Goal: Task Accomplishment & Management: Manage account settings

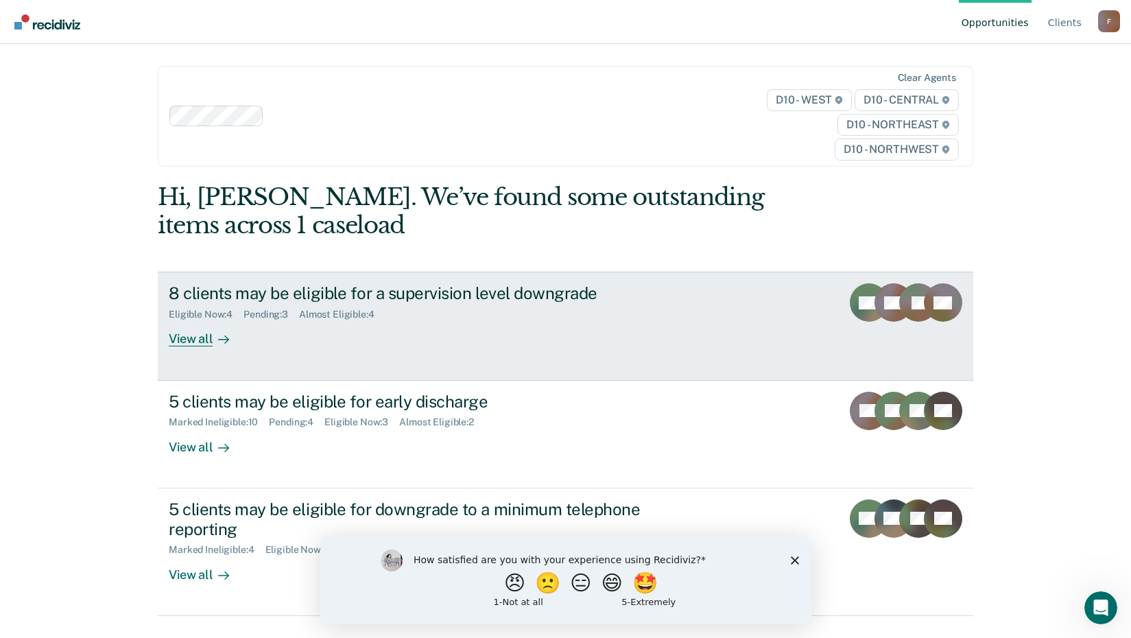
click at [207, 341] on div "View all" at bounding box center [207, 333] width 77 height 27
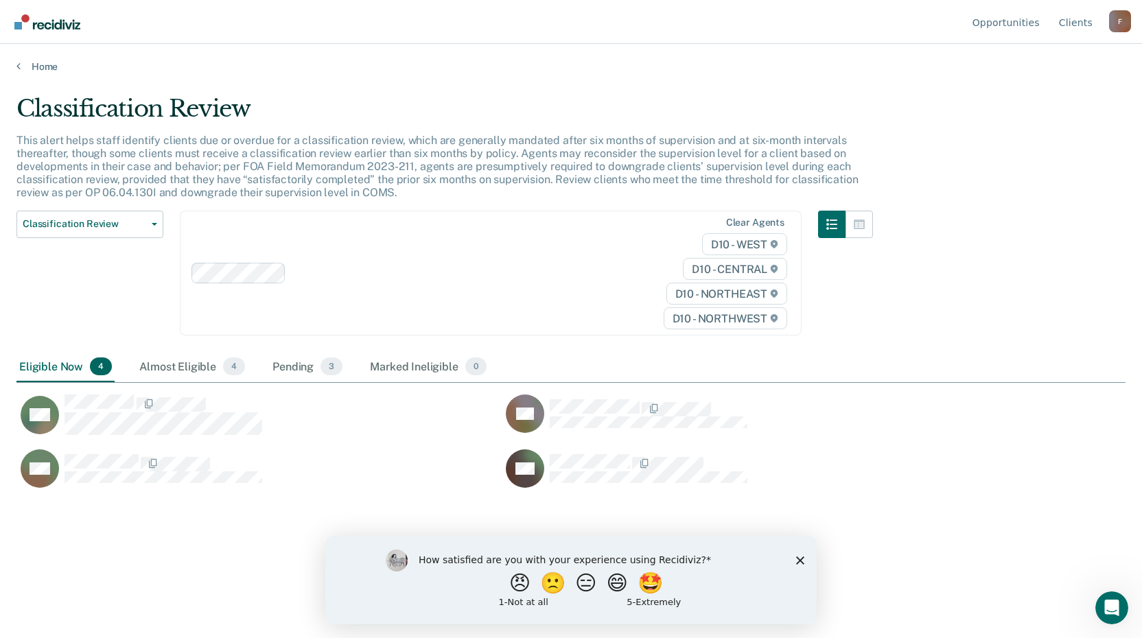
scroll to position [430, 1098]
click at [800, 571] on div "How satisfied are you with your experience using Recidiviz? 😠 🙁 😑 😄 🤩 1 - Not a…" at bounding box center [570, 579] width 491 height 89
click at [799, 563] on icon "Close survey" at bounding box center [800, 560] width 8 height 8
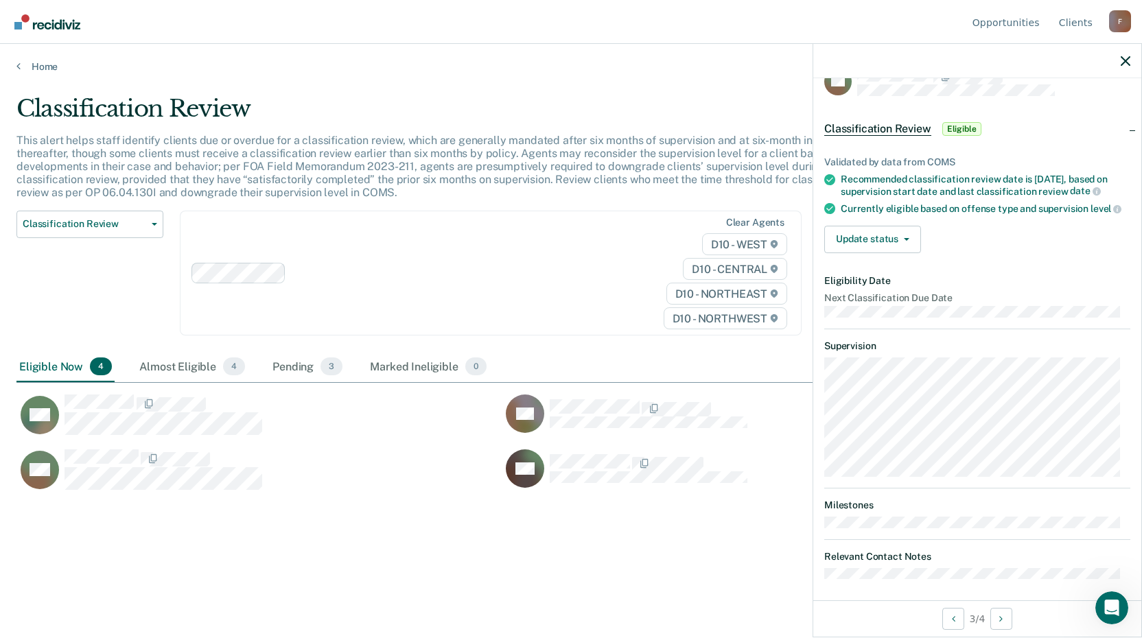
scroll to position [44, 0]
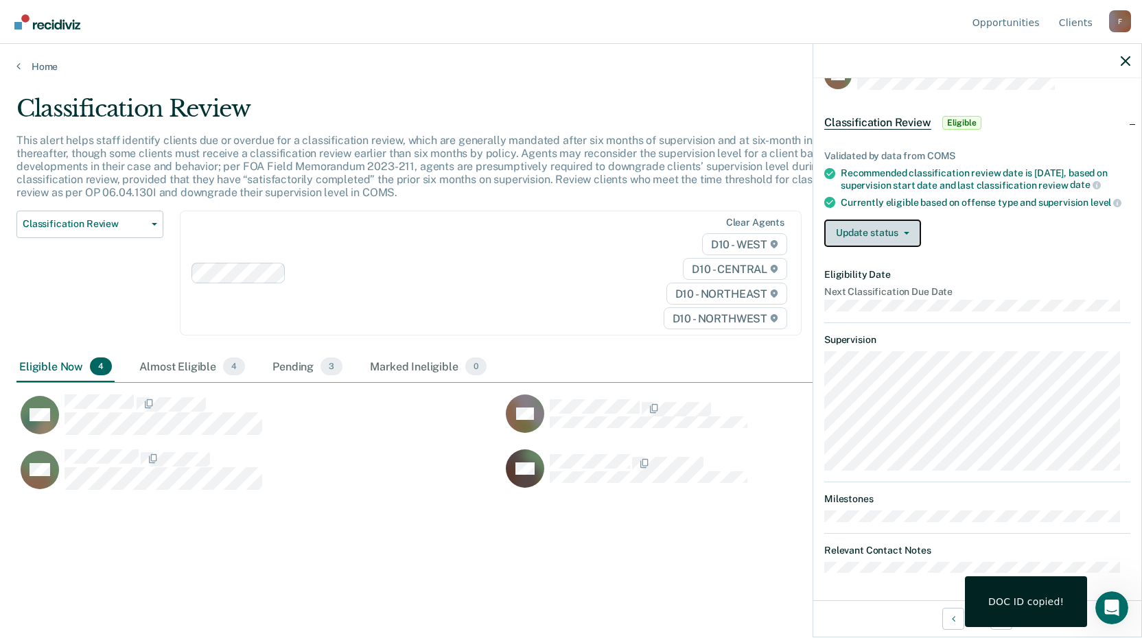
click at [885, 226] on button "Update status" at bounding box center [872, 233] width 97 height 27
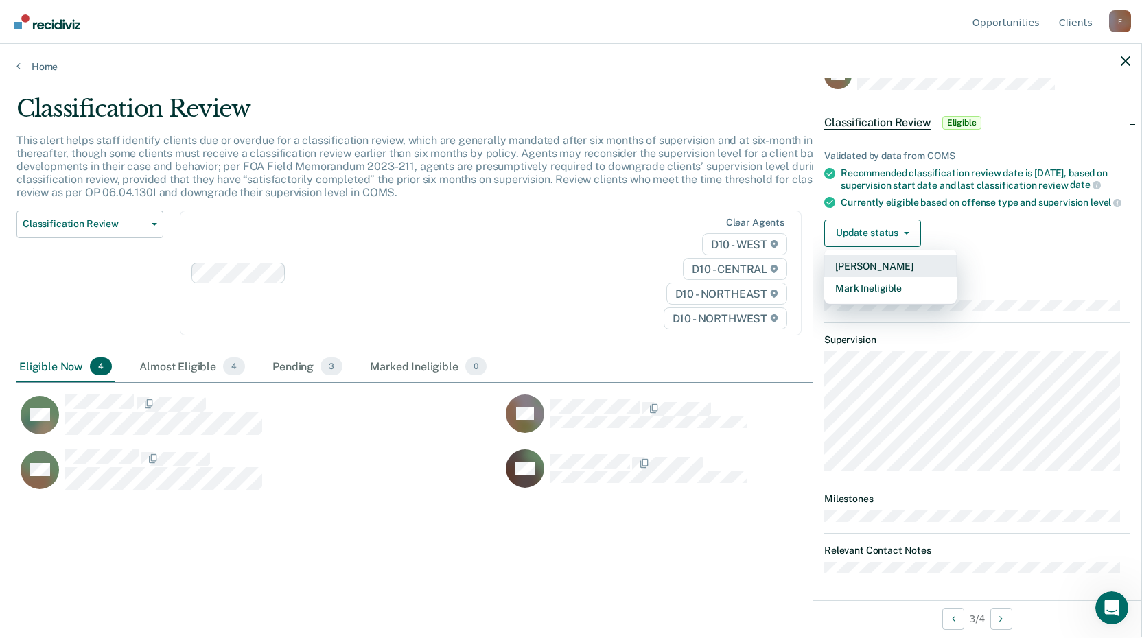
click at [875, 263] on button "[PERSON_NAME]" at bounding box center [890, 266] width 132 height 22
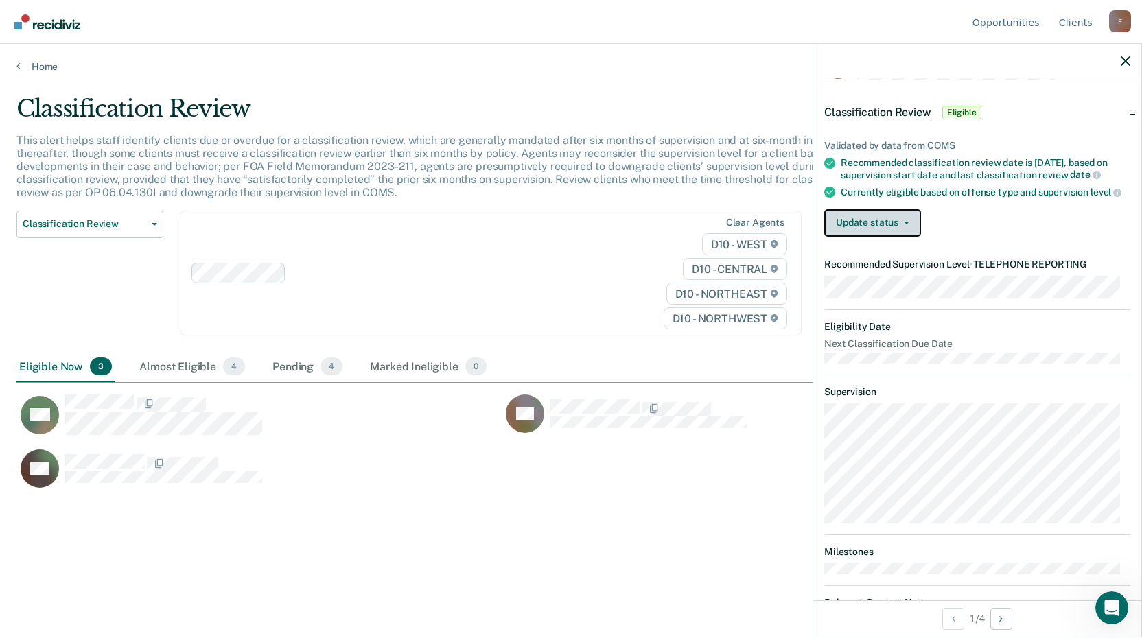
click at [884, 233] on button "Update status" at bounding box center [872, 222] width 97 height 27
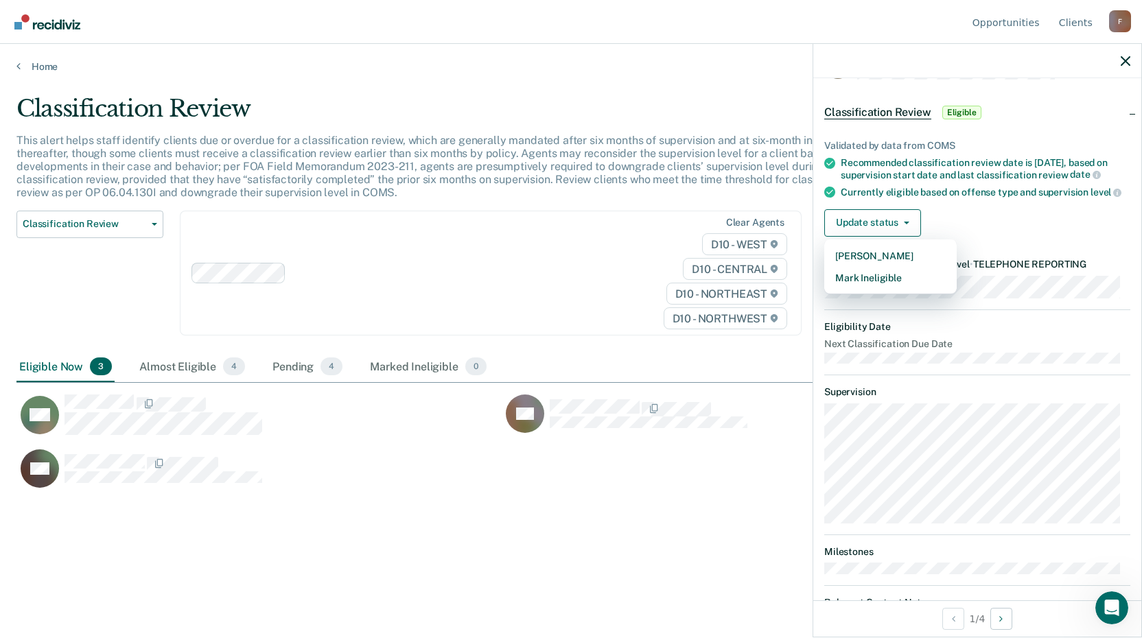
click at [759, 476] on div "CH" at bounding box center [501, 476] width 970 height 55
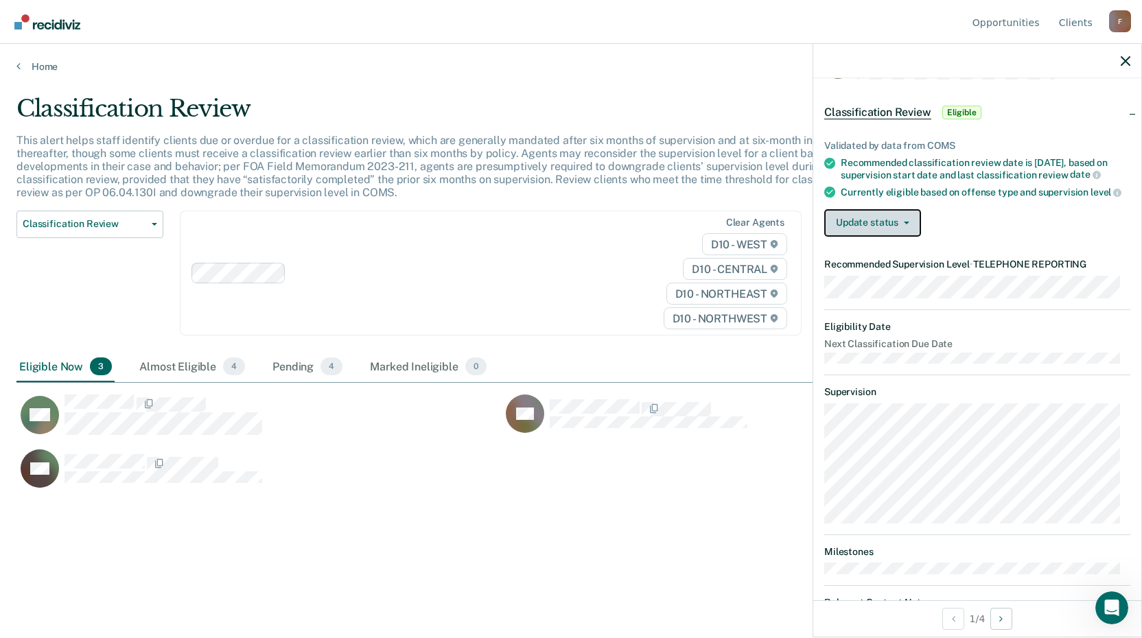
click at [884, 233] on button "Update status" at bounding box center [872, 222] width 97 height 27
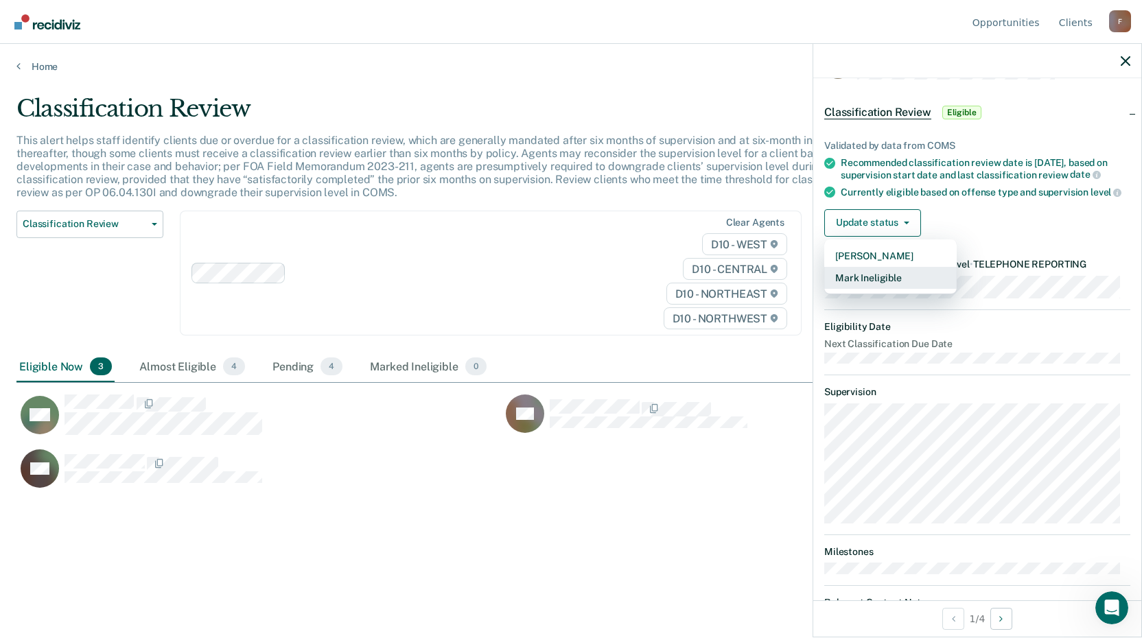
click at [872, 286] on button "Mark Ineligible" at bounding box center [890, 278] width 132 height 22
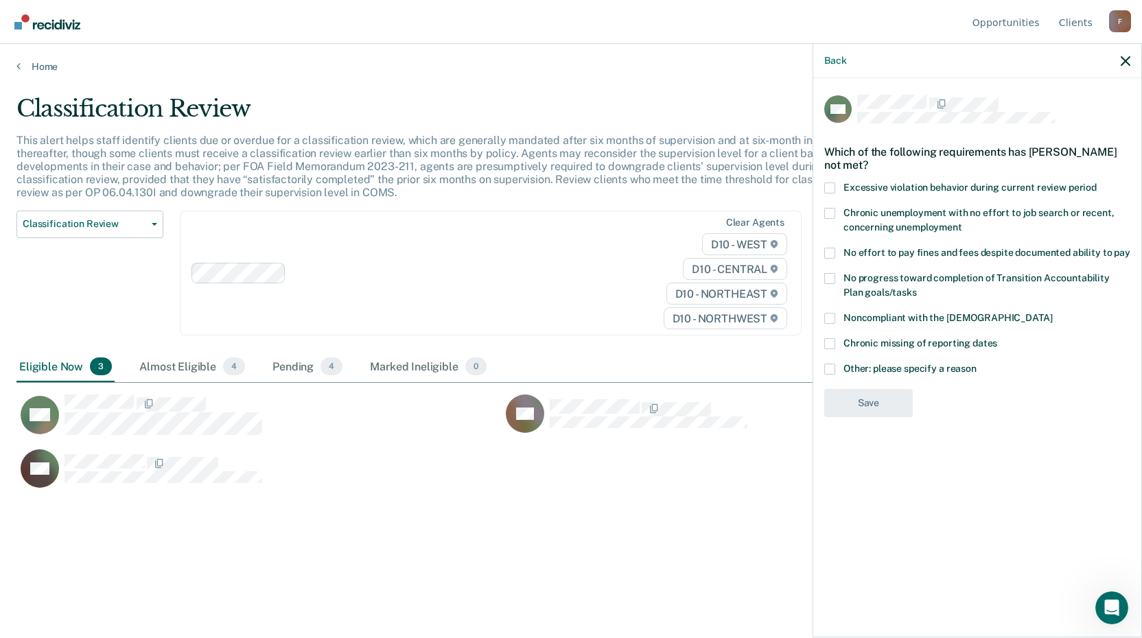
click at [838, 371] on label "Other: please specify a reason" at bounding box center [977, 371] width 306 height 14
click at [976, 364] on input "Other: please specify a reason" at bounding box center [976, 364] width 0 height 0
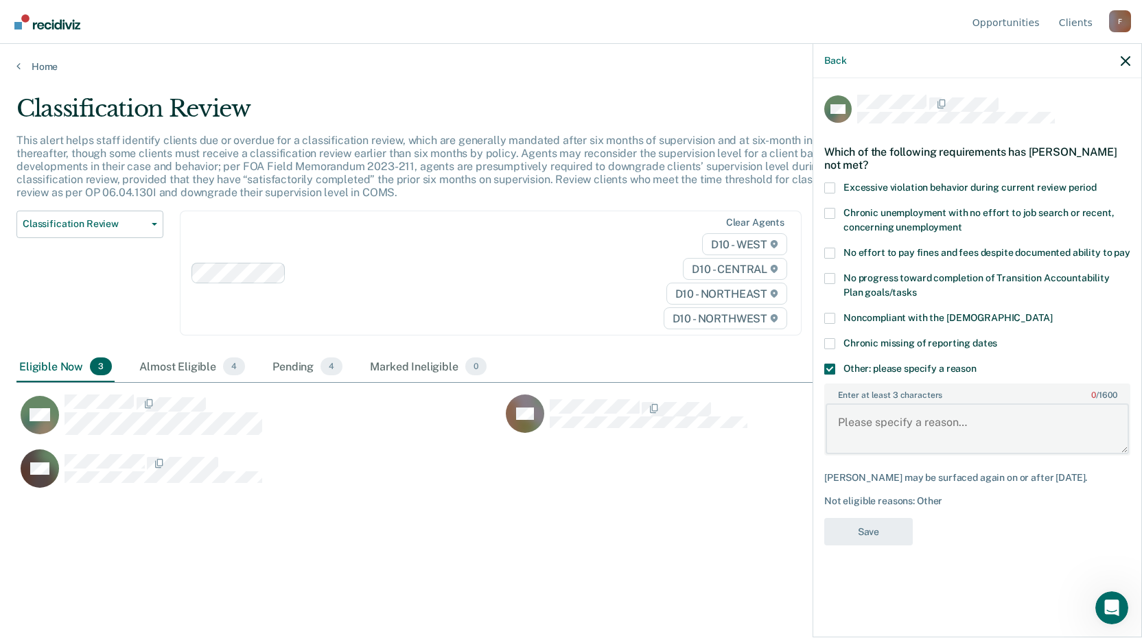
click at [858, 418] on textarea "Enter at least 3 characters 0 / 1600" at bounding box center [976, 428] width 303 height 51
type textarea "has not paid restitution"
click at [858, 526] on button "Save" at bounding box center [868, 532] width 89 height 28
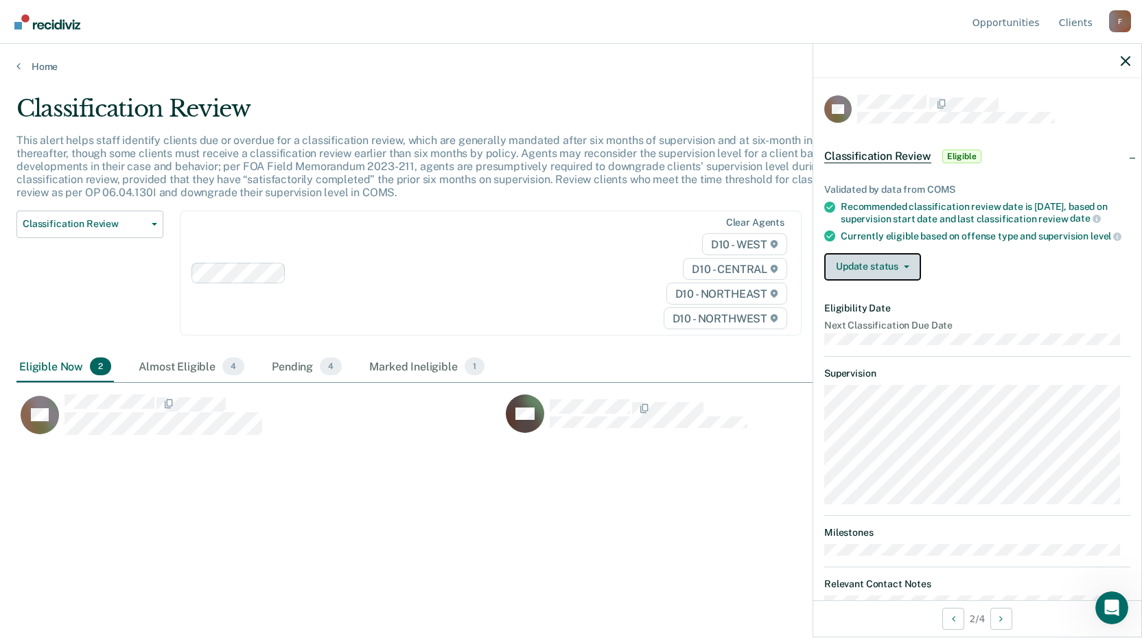
click at [908, 272] on button "Update status" at bounding box center [872, 266] width 97 height 27
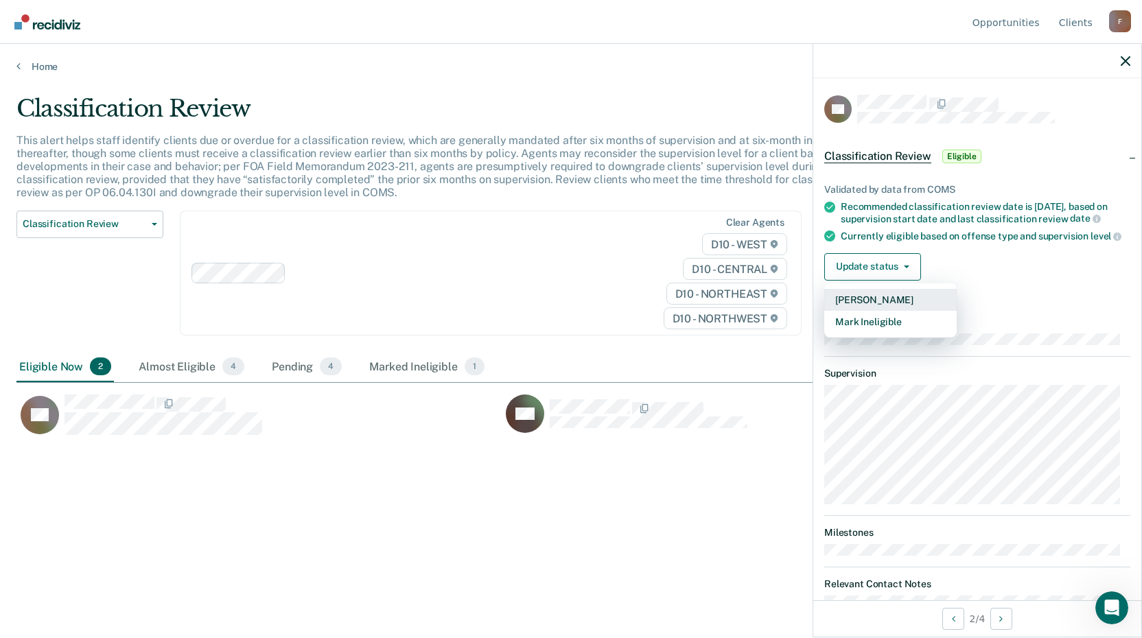
click at [881, 308] on button "[PERSON_NAME]" at bounding box center [890, 300] width 132 height 22
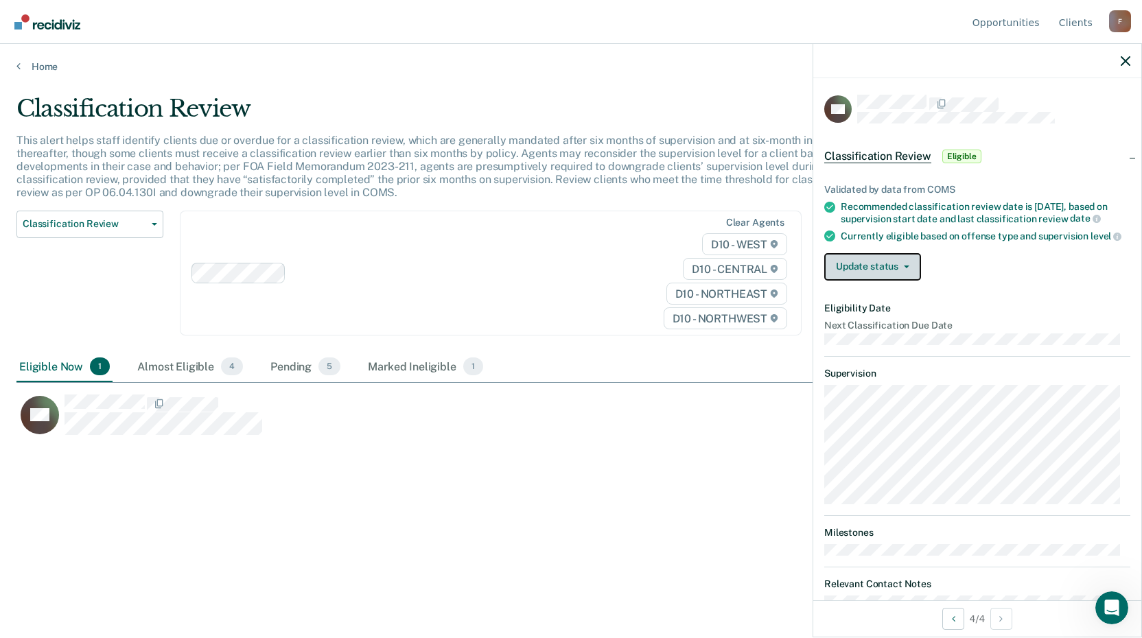
click at [860, 275] on button "Update status" at bounding box center [872, 266] width 97 height 27
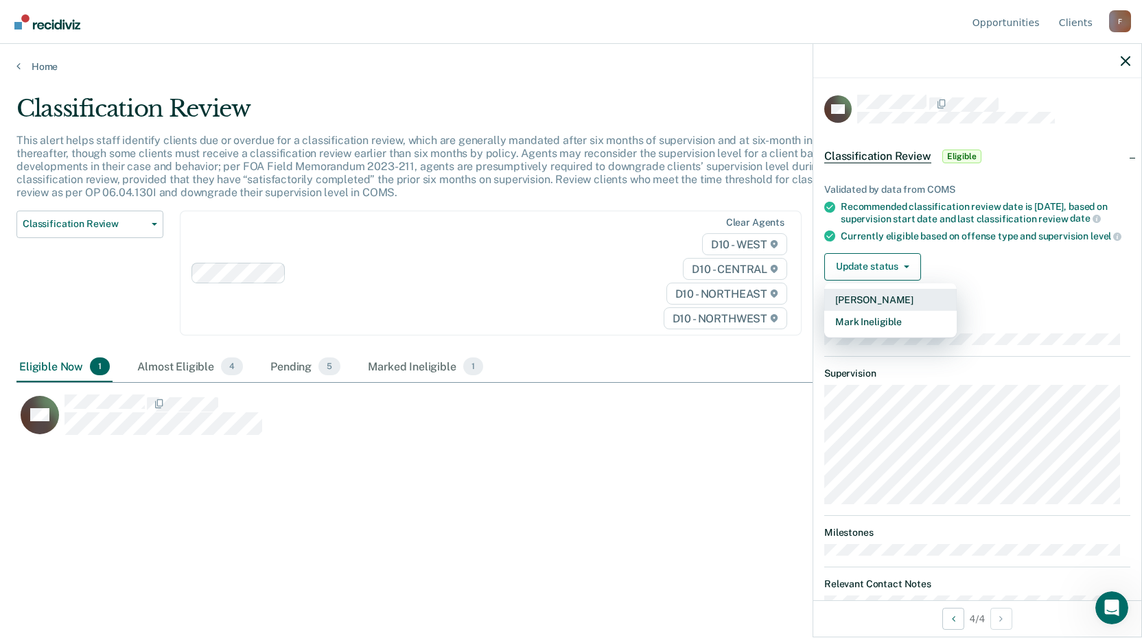
click at [857, 307] on button "[PERSON_NAME]" at bounding box center [890, 300] width 132 height 22
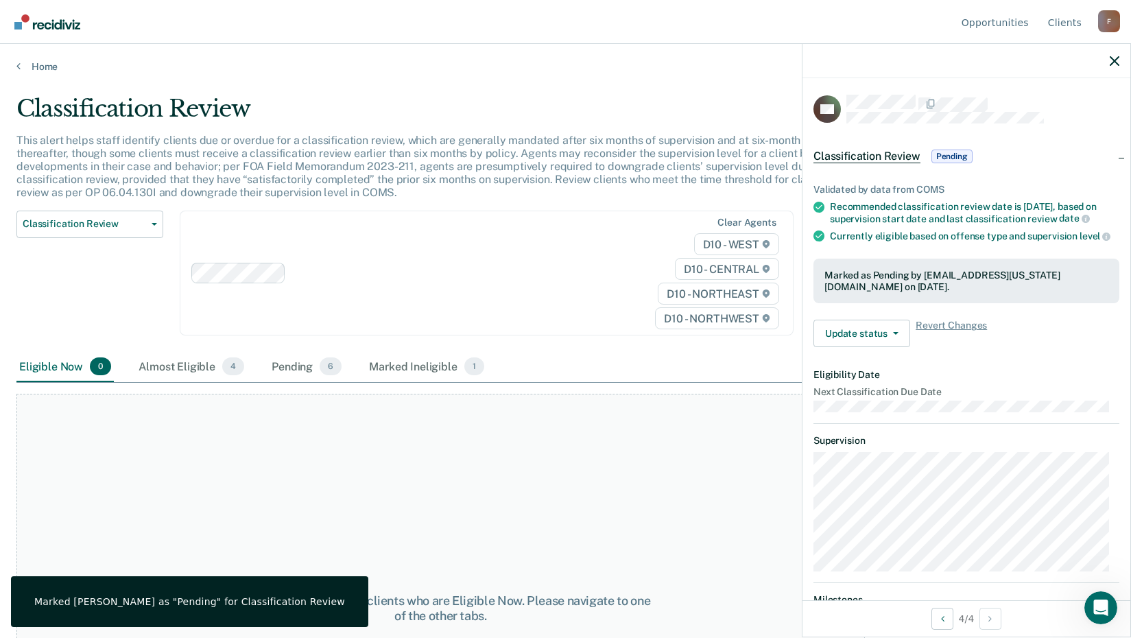
click at [518, 510] on div "At this time, there are no clients who are Eligible Now. Please navigate to one…" at bounding box center [440, 608] width 849 height 429
click at [289, 365] on div "Pending 6" at bounding box center [306, 367] width 75 height 30
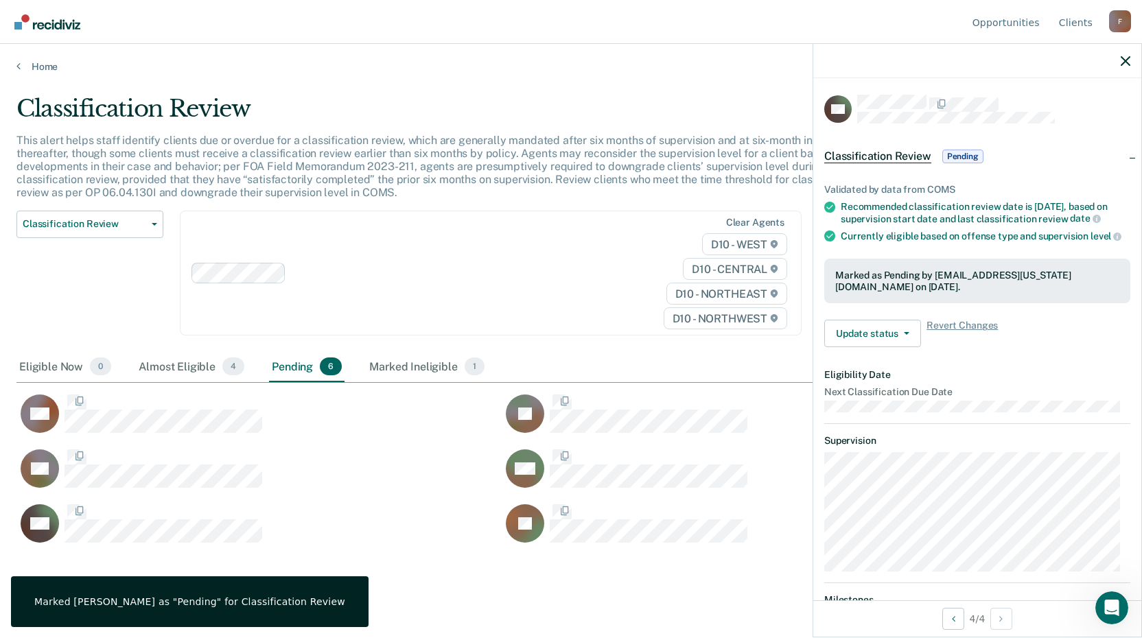
scroll to position [430, 1098]
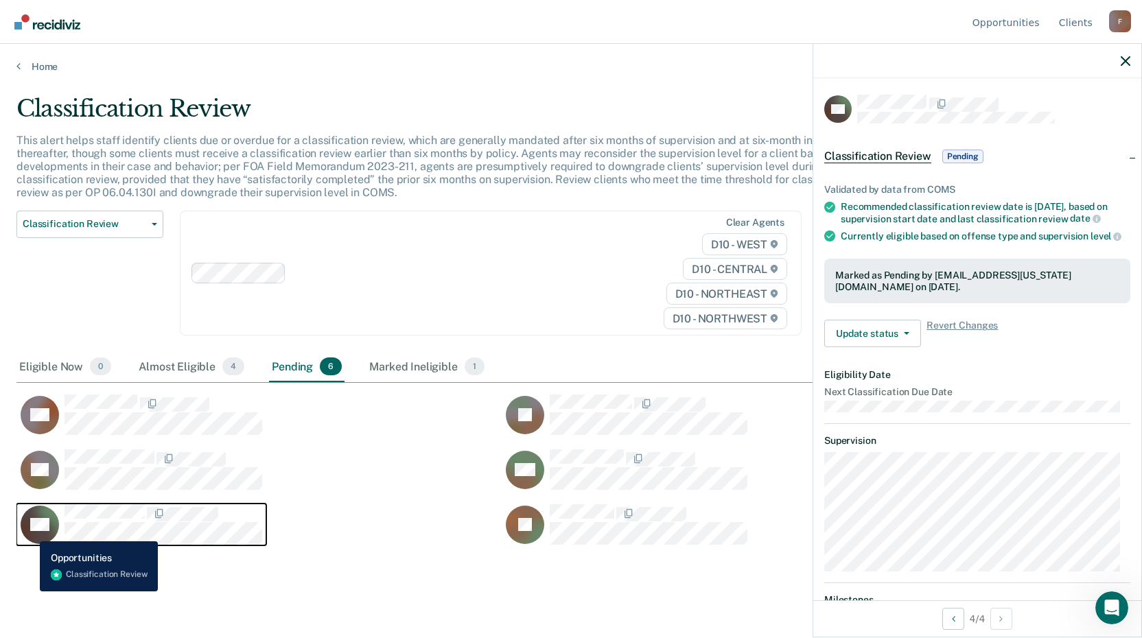
click at [30, 531] on icon "CaseloadOpportunityCell-0830767" at bounding box center [32, 543] width 71 height 68
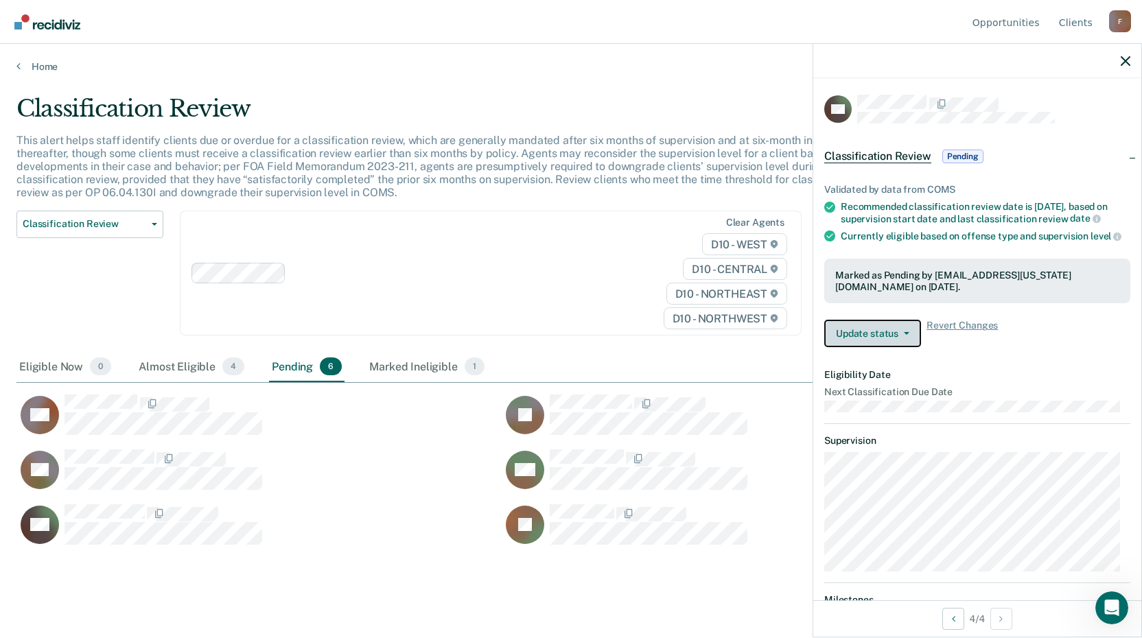
click at [886, 346] on button "Update status" at bounding box center [872, 333] width 97 height 27
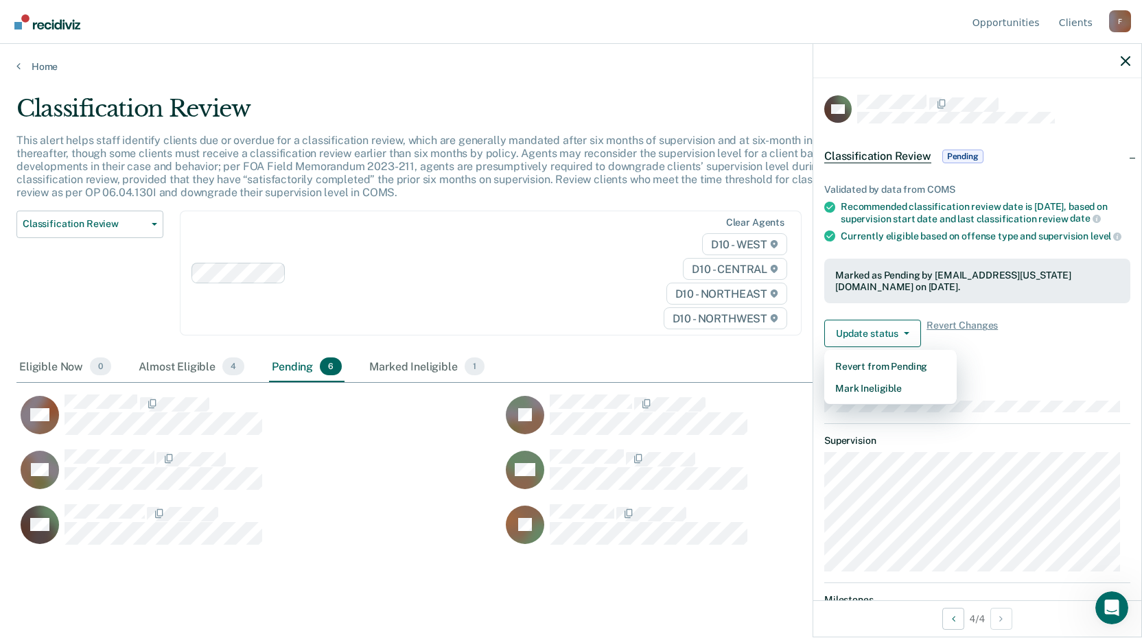
click at [1010, 381] on dt "Eligibility Date" at bounding box center [977, 375] width 306 height 12
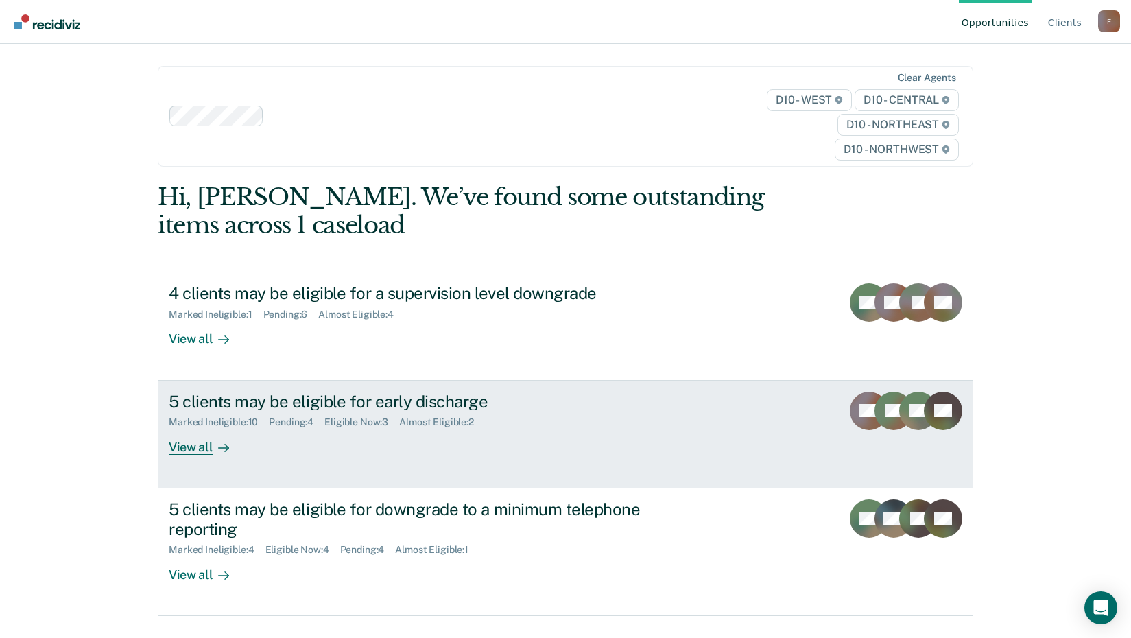
click at [195, 445] on div "View all" at bounding box center [207, 441] width 77 height 27
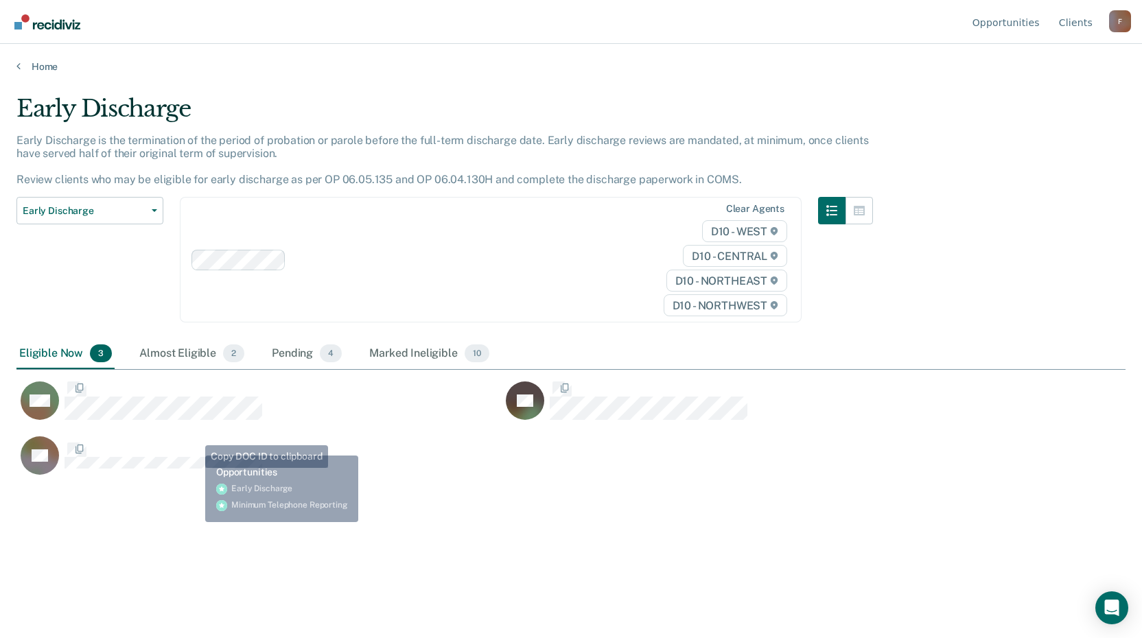
scroll to position [430, 1098]
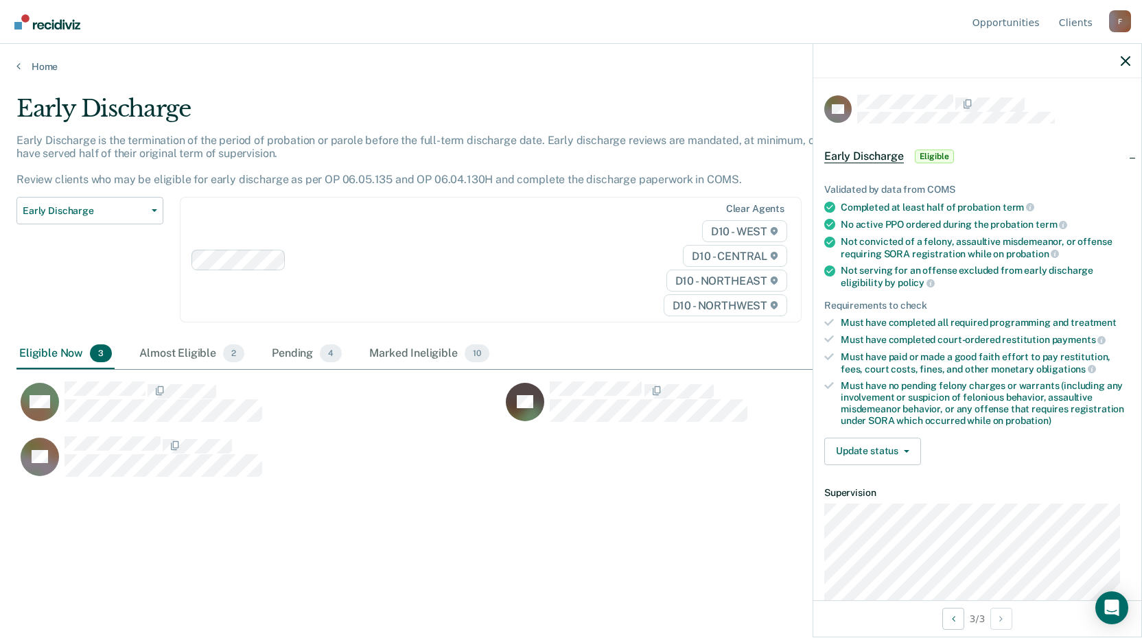
click at [928, 151] on span "Eligible" at bounding box center [934, 157] width 39 height 14
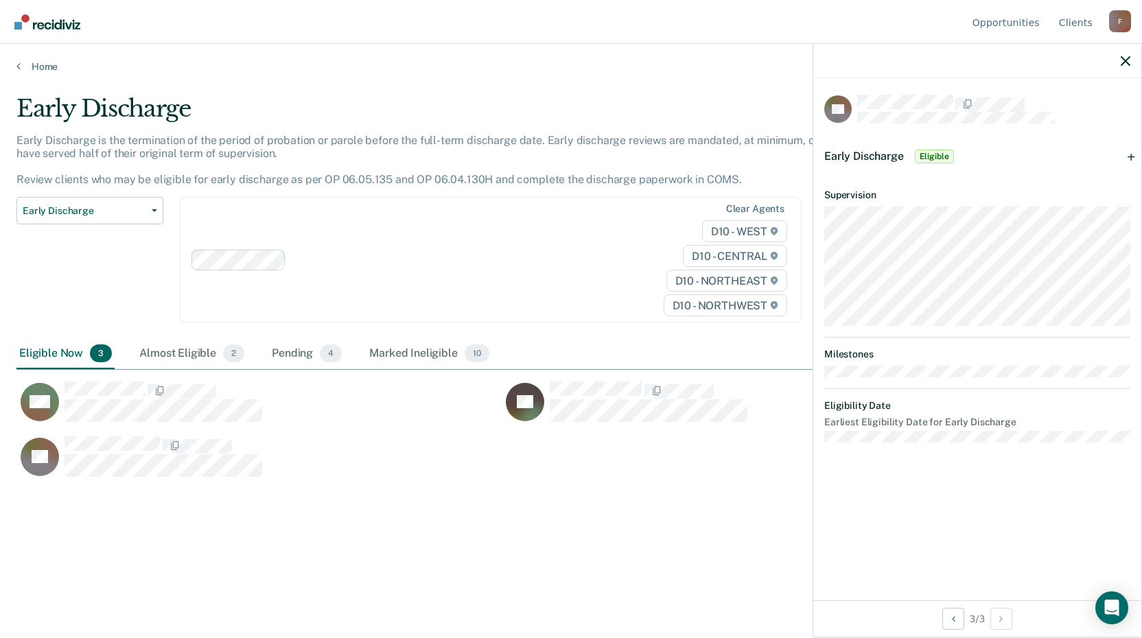
click at [883, 153] on span "Early Discharge" at bounding box center [864, 156] width 80 height 13
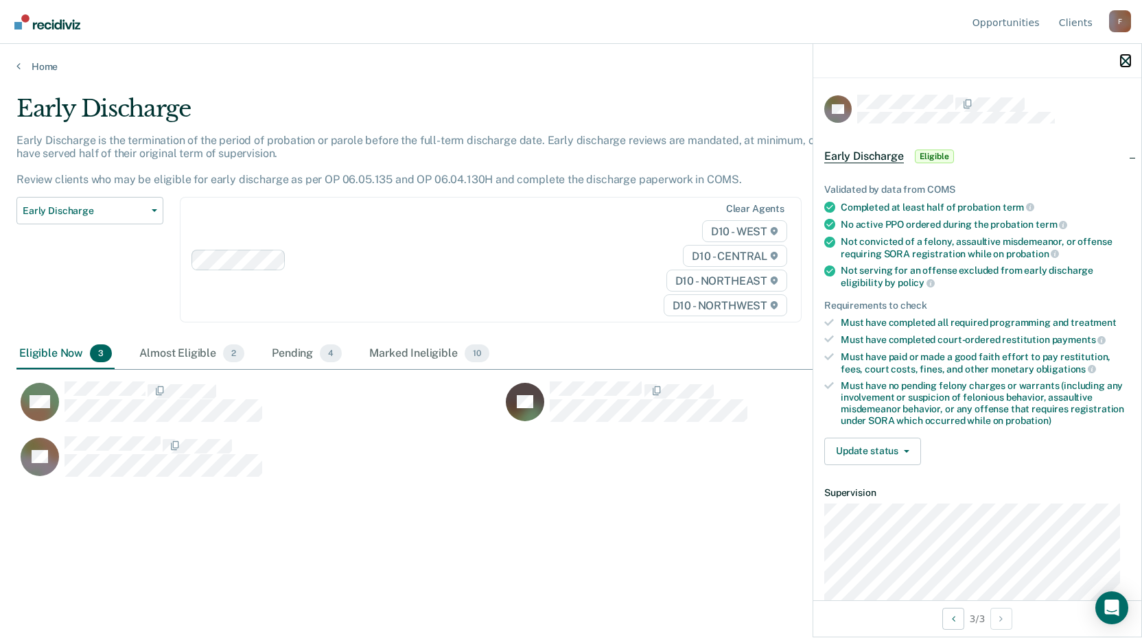
click at [1120, 60] on icon "button" at bounding box center [1125, 61] width 10 height 10
click at [899, 443] on button "Update status" at bounding box center [872, 451] width 97 height 27
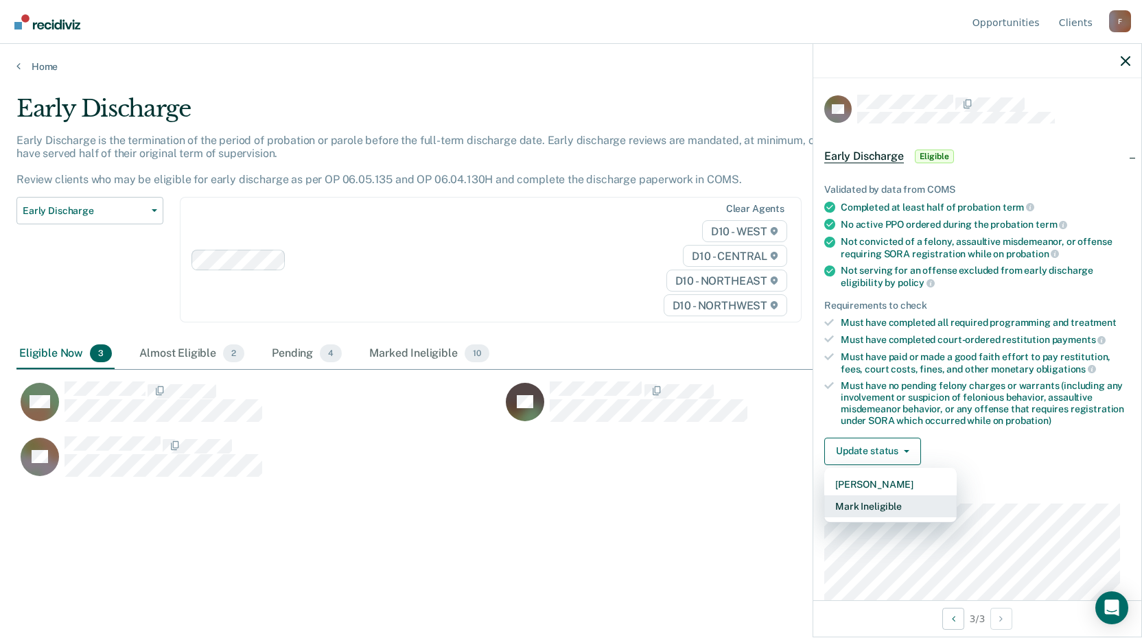
click at [867, 506] on button "Mark Ineligible" at bounding box center [890, 506] width 132 height 22
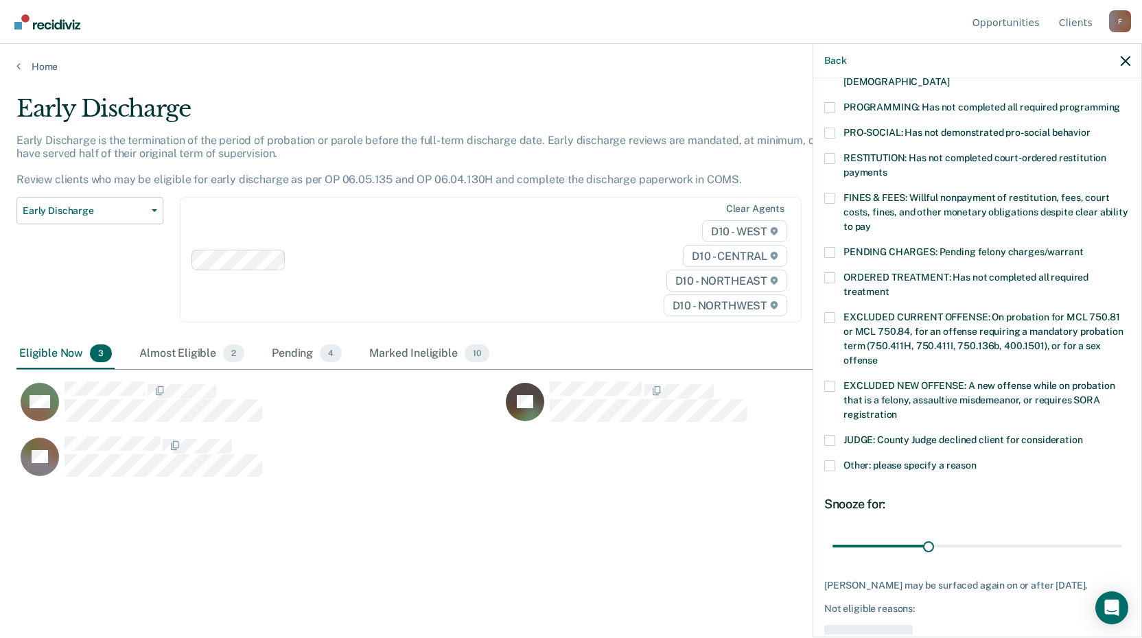
scroll to position [333, 0]
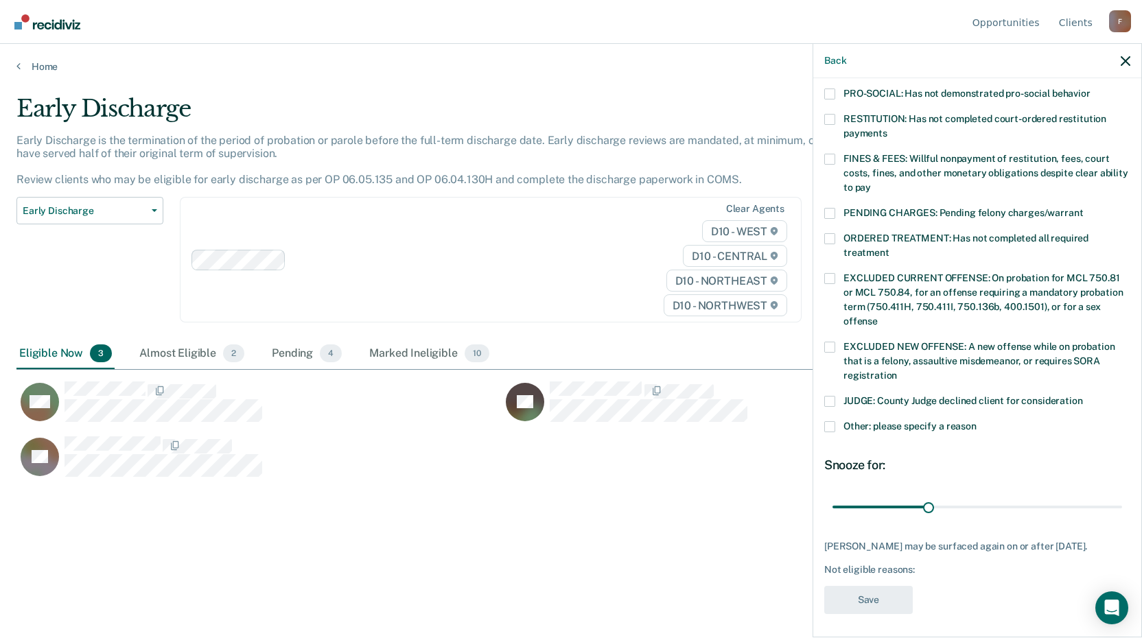
click at [829, 421] on span at bounding box center [829, 426] width 11 height 11
click at [976, 421] on input "Other: please specify a reason" at bounding box center [976, 421] width 0 height 0
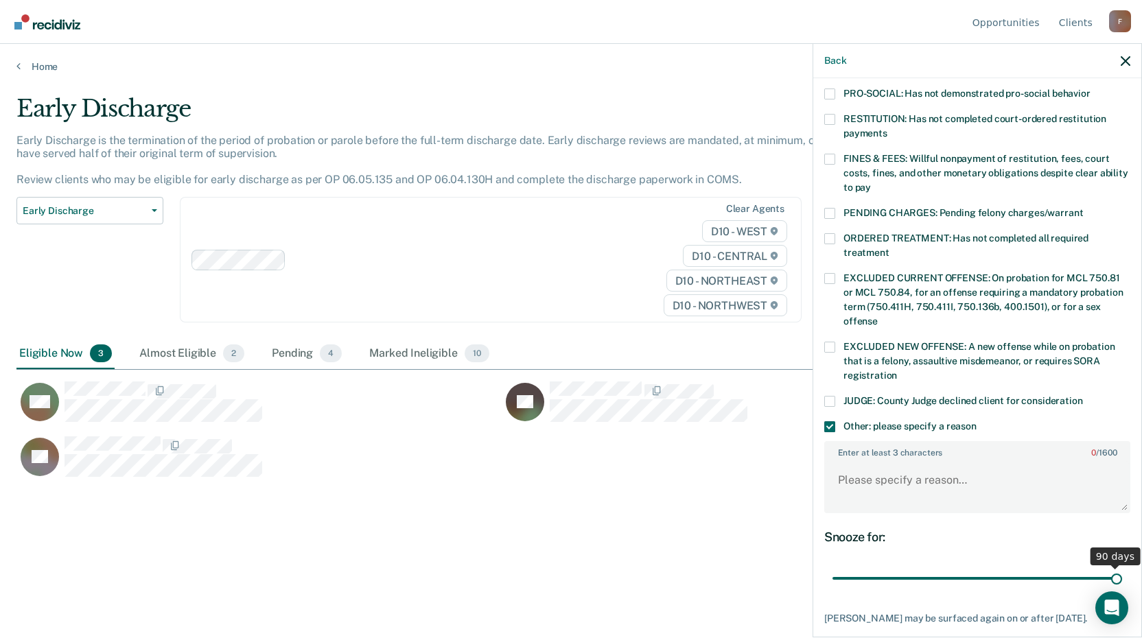
drag, startPoint x: 921, startPoint y: 568, endPoint x: 1184, endPoint y: 563, distance: 262.8
type input "90"
click at [1122, 567] on input "range" at bounding box center [977, 579] width 290 height 24
click at [862, 461] on textarea "Enter at least 3 characters 0 / 1600" at bounding box center [976, 486] width 303 height 51
type textarea "has not completed or started community service"
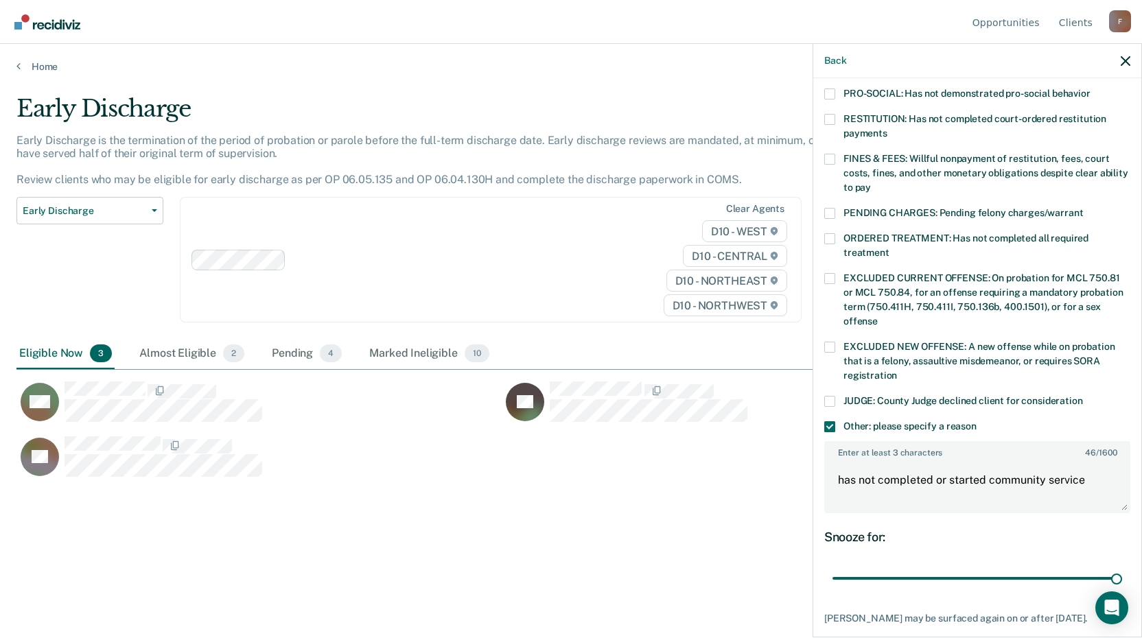
click at [443, 477] on div "DT" at bounding box center [258, 463] width 485 height 55
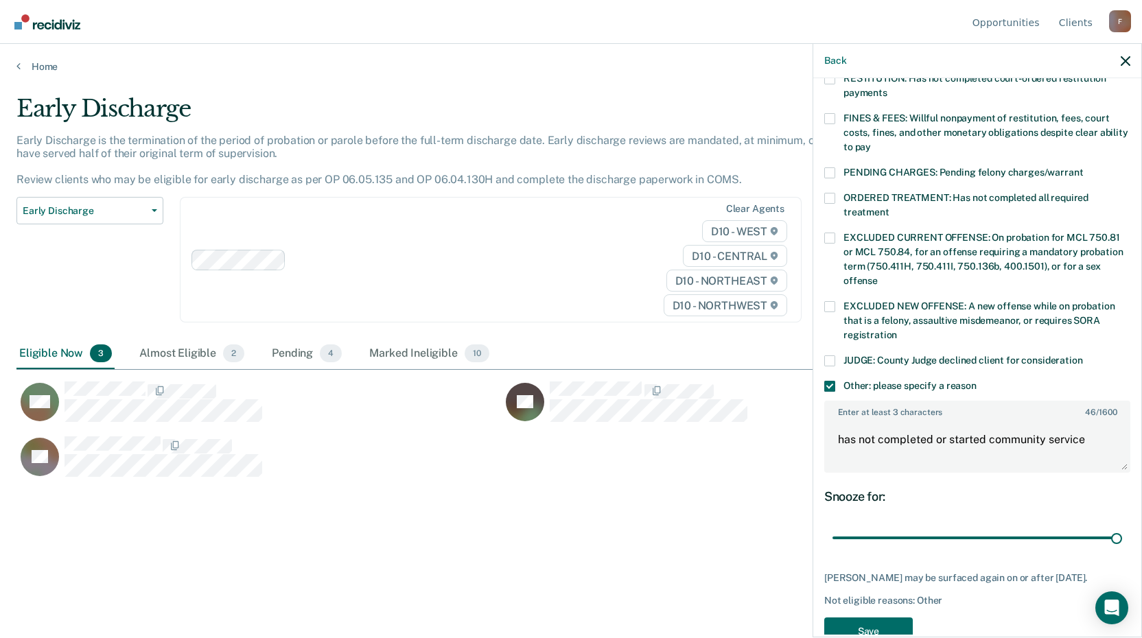
scroll to position [405, 0]
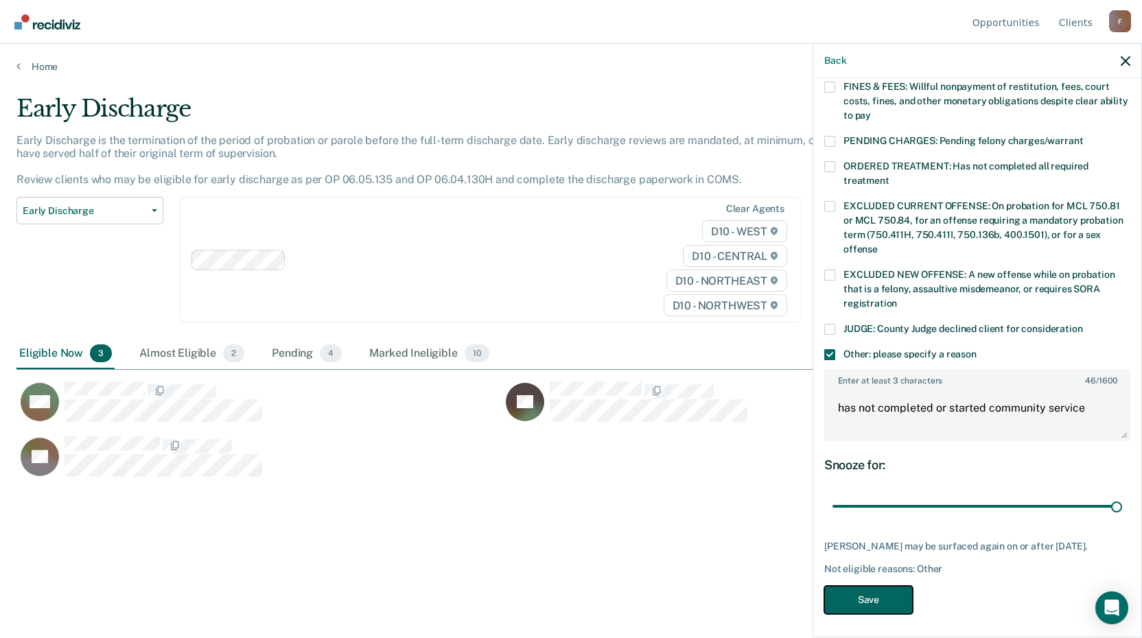
click at [877, 598] on button "Save" at bounding box center [868, 600] width 89 height 28
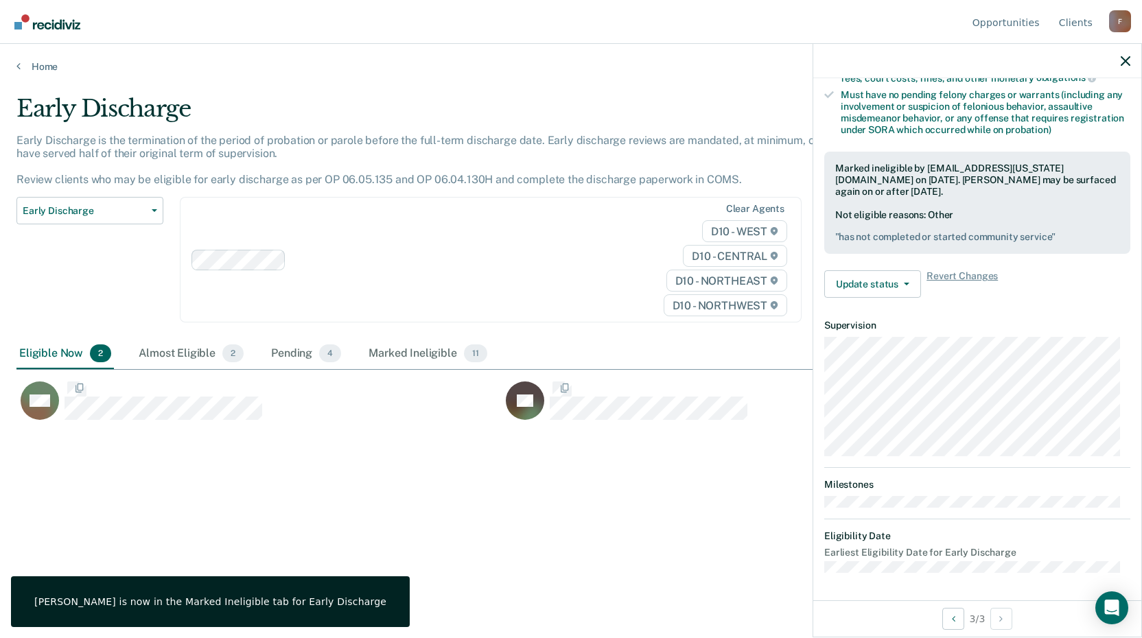
scroll to position [290, 0]
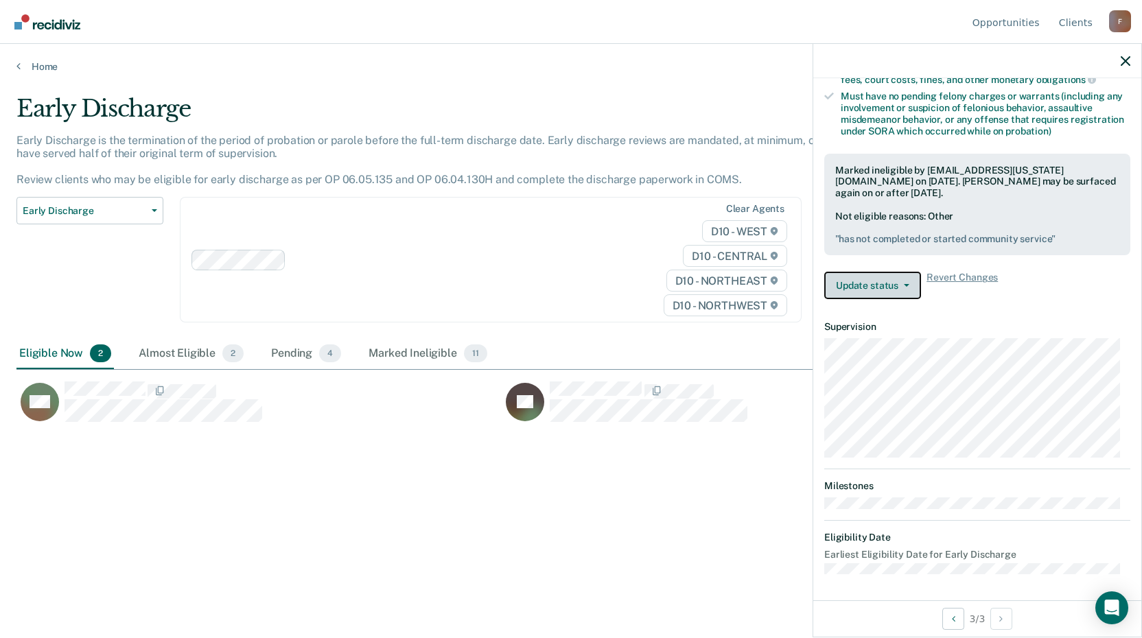
click at [858, 285] on button "Update status" at bounding box center [872, 285] width 97 height 27
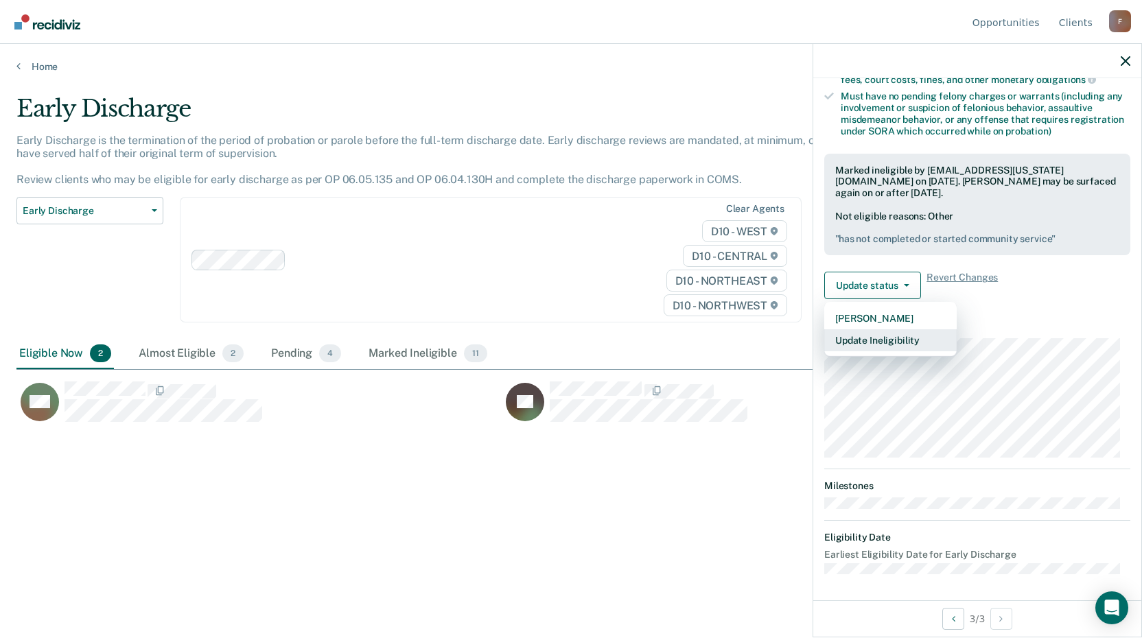
click at [859, 335] on button "Update Ineligibility" at bounding box center [890, 340] width 132 height 22
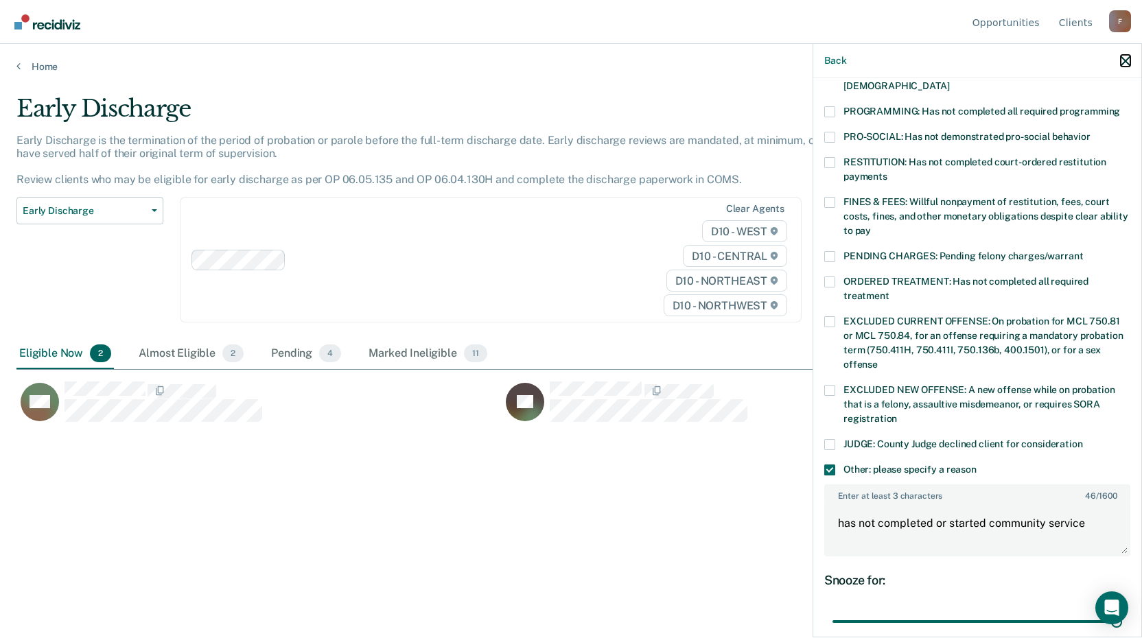
click at [1129, 57] on icon "button" at bounding box center [1125, 61] width 10 height 10
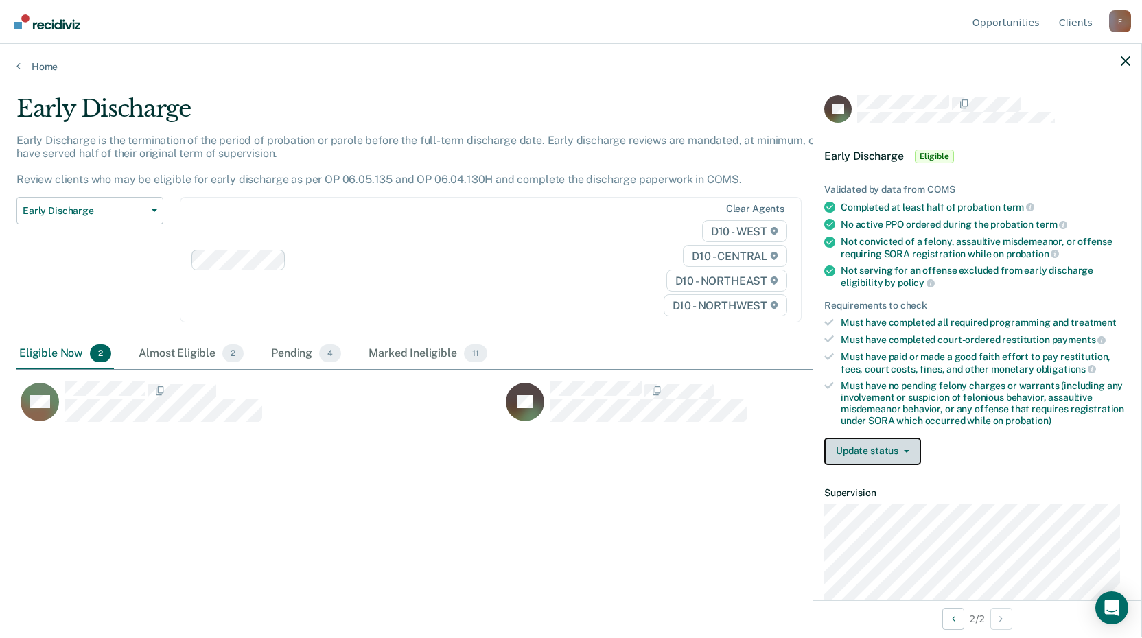
click at [853, 451] on button "Update status" at bounding box center [872, 451] width 97 height 27
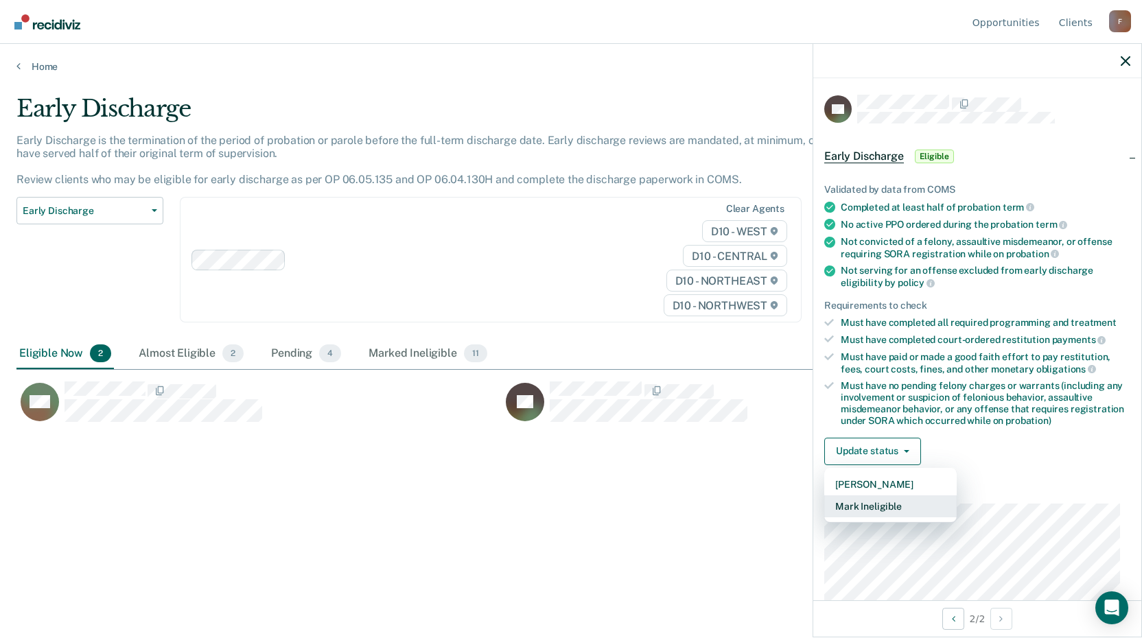
click at [847, 500] on button "Mark Ineligible" at bounding box center [890, 506] width 132 height 22
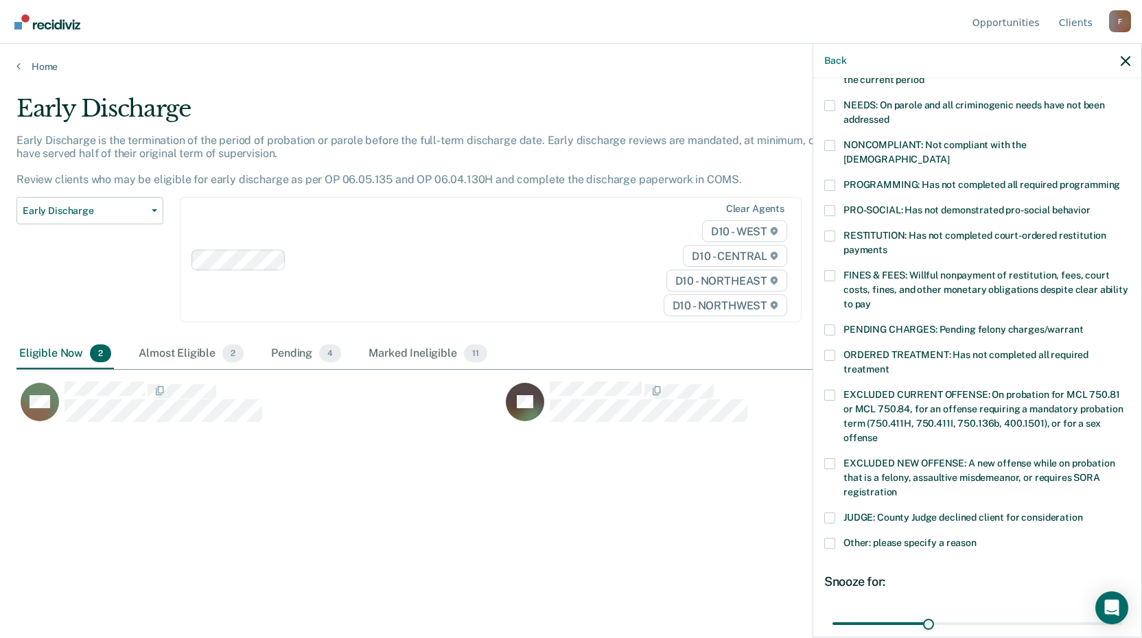
scroll to position [333, 0]
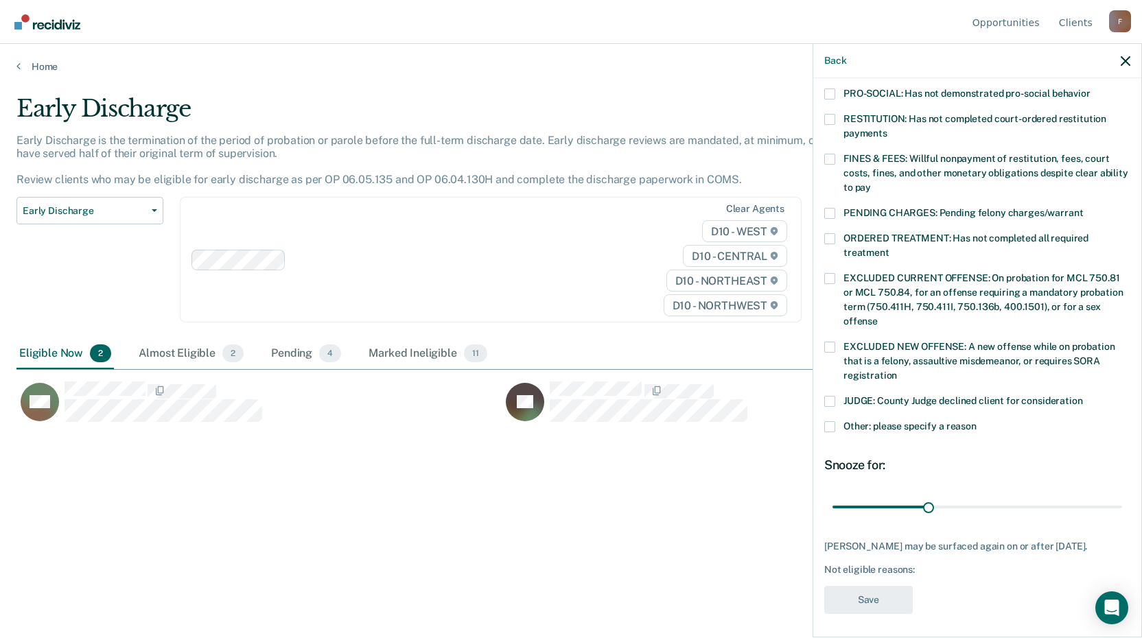
click at [833, 421] on span at bounding box center [829, 426] width 11 height 11
click at [976, 421] on input "Other: please specify a reason" at bounding box center [976, 421] width 0 height 0
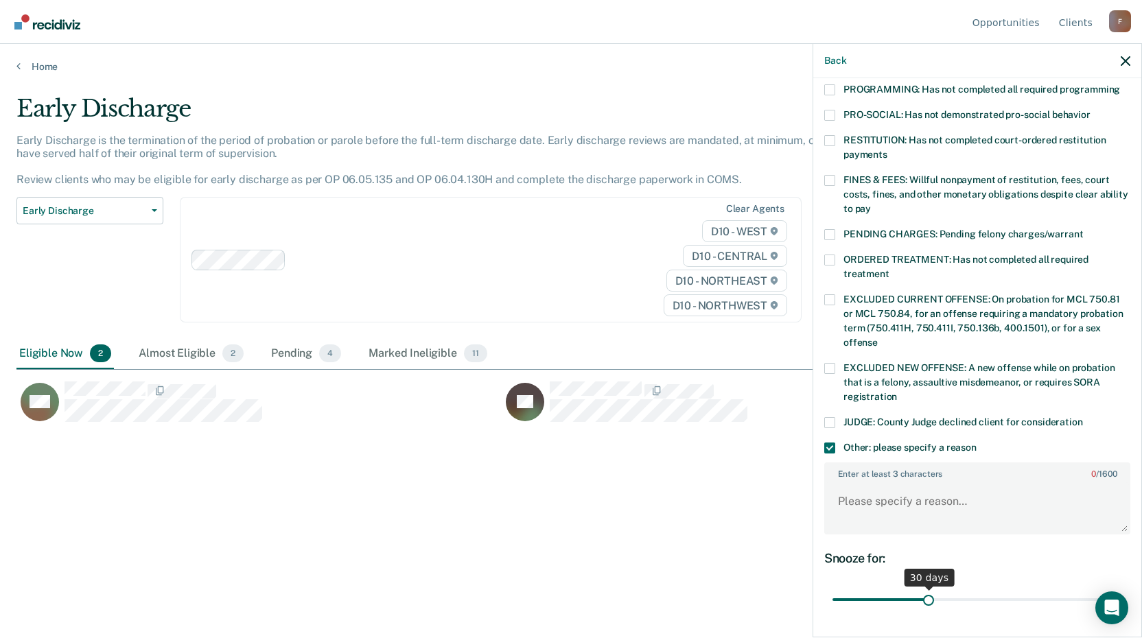
scroll to position [310, 0]
drag, startPoint x: 927, startPoint y: 582, endPoint x: 1156, endPoint y: 550, distance: 231.5
type input "90"
click at [1122, 589] on input "range" at bounding box center [977, 601] width 290 height 24
click at [842, 489] on textarea "Enter at least 3 characters 0 / 1600" at bounding box center [976, 509] width 303 height 51
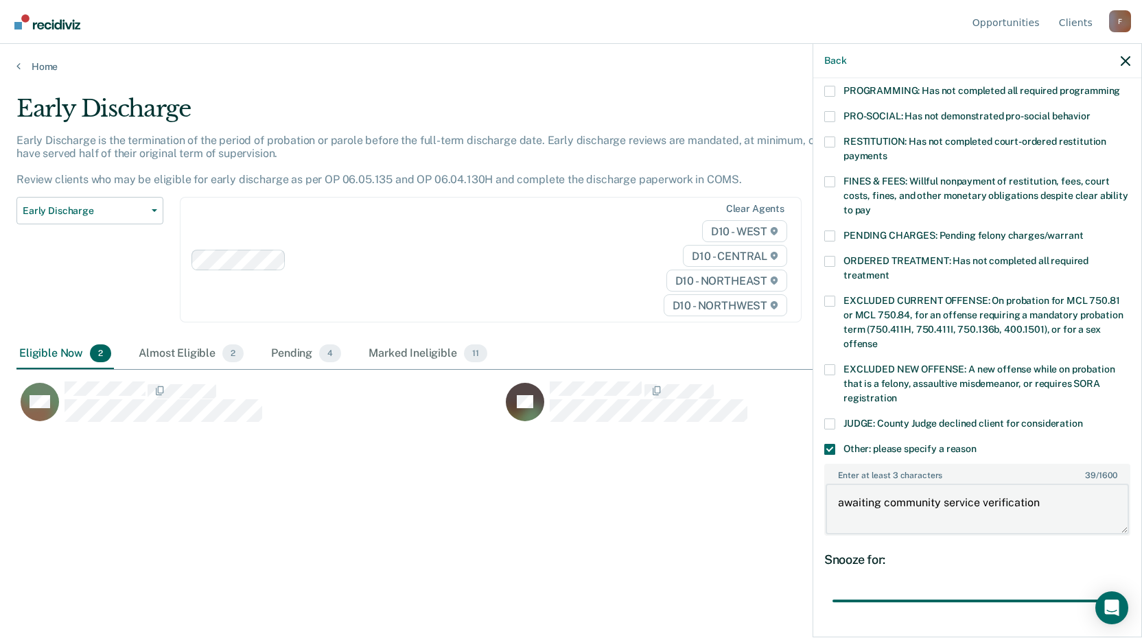
type textarea "awaiting community service verification"
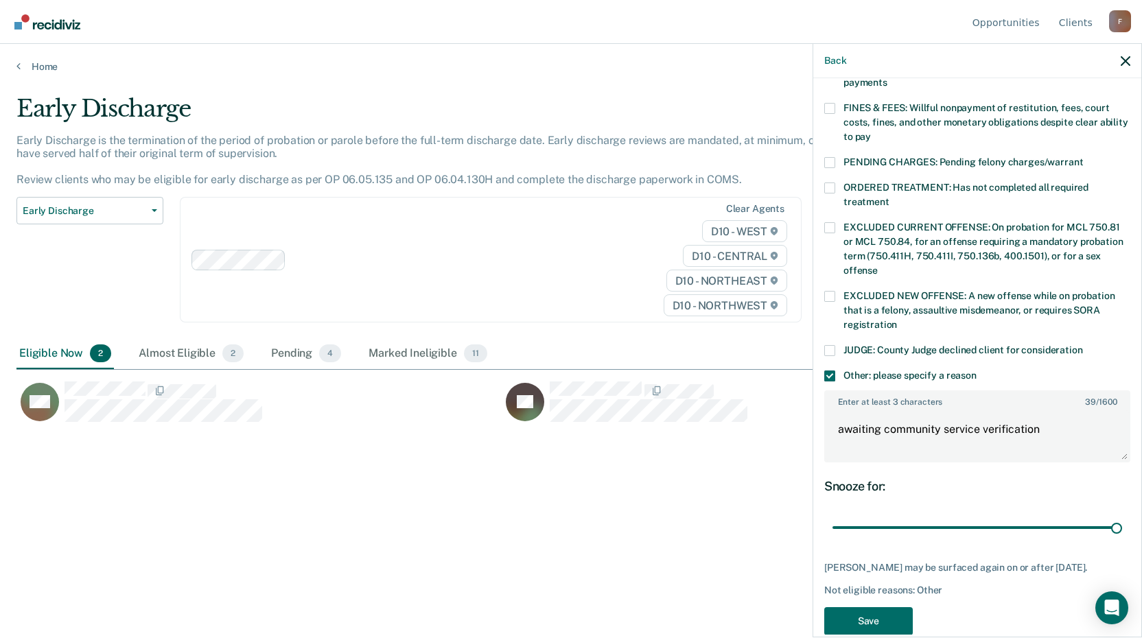
scroll to position [393, 0]
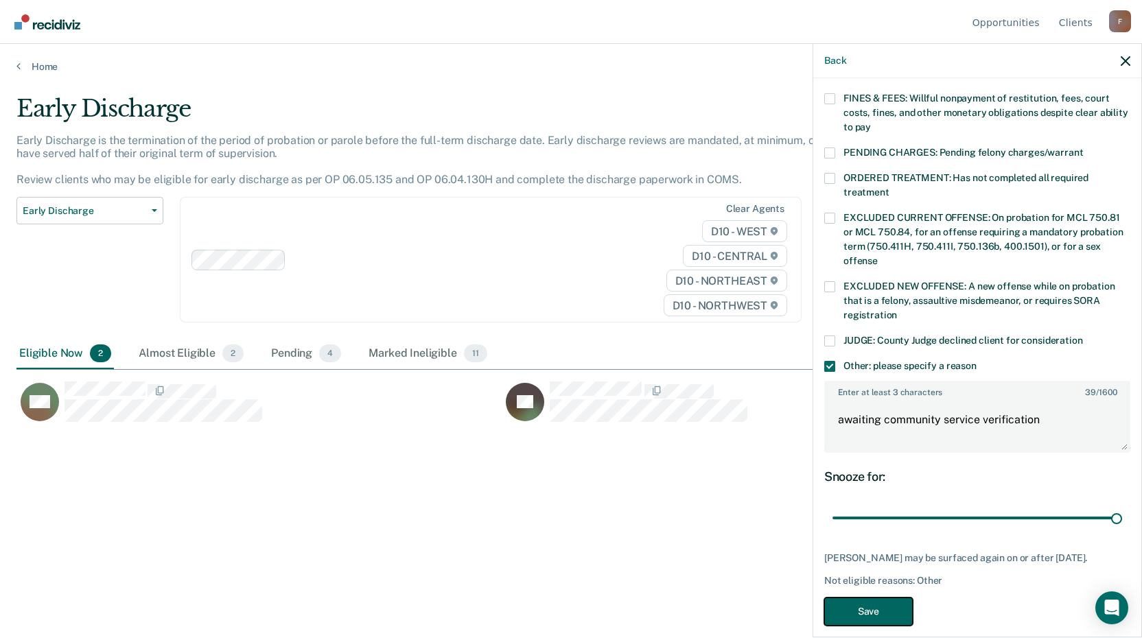
click at [849, 598] on button "Save" at bounding box center [868, 612] width 89 height 28
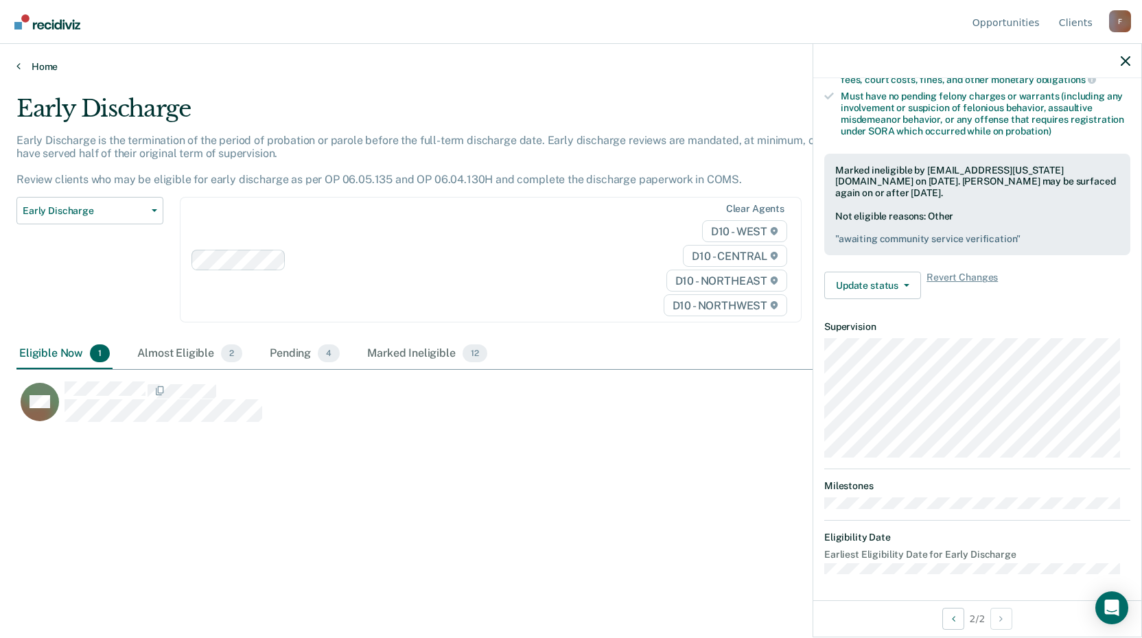
click at [18, 64] on icon at bounding box center [18, 65] width 4 height 11
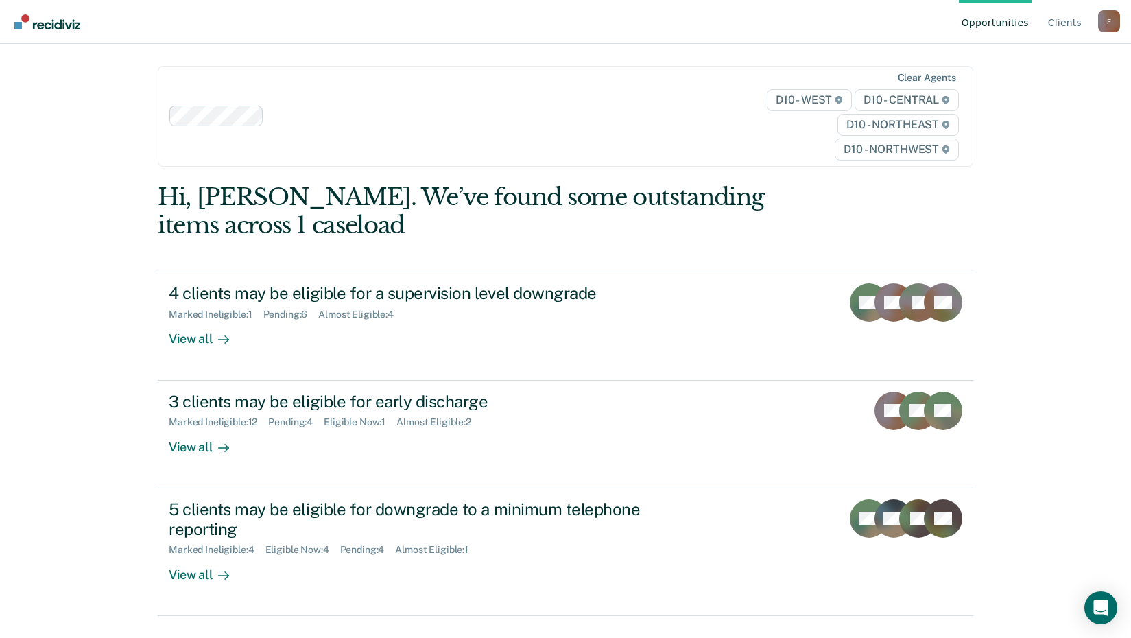
click at [375, 246] on div "Hi, [PERSON_NAME]. We’ve found some outstanding items across 1 caseload 4 clien…" at bounding box center [566, 399] width 816 height 433
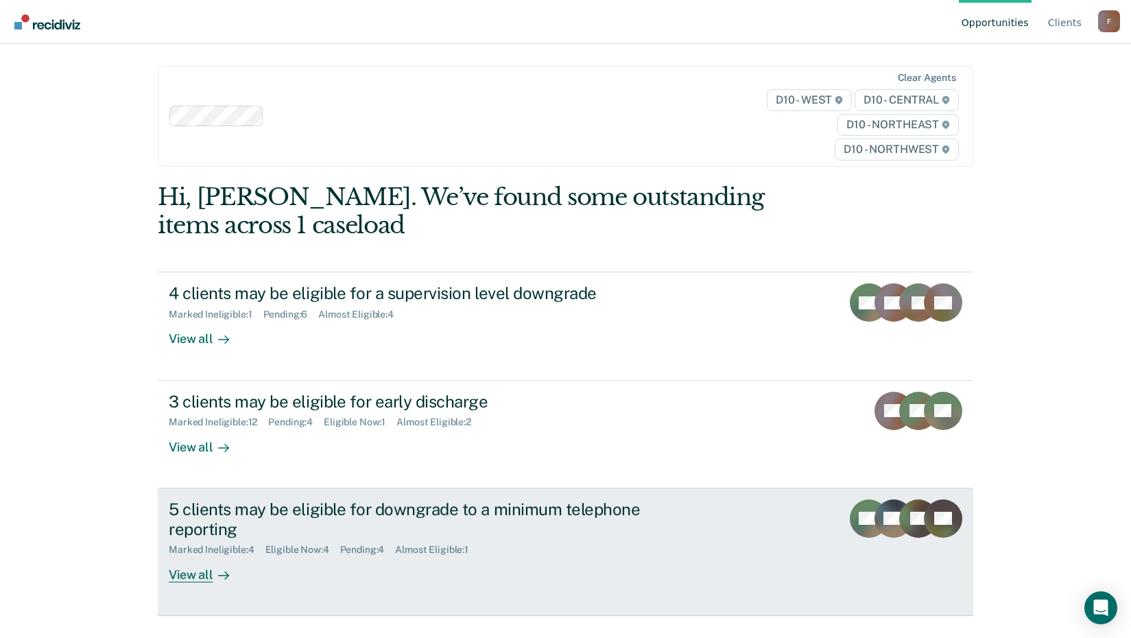
click at [202, 570] on div "View all" at bounding box center [207, 569] width 77 height 27
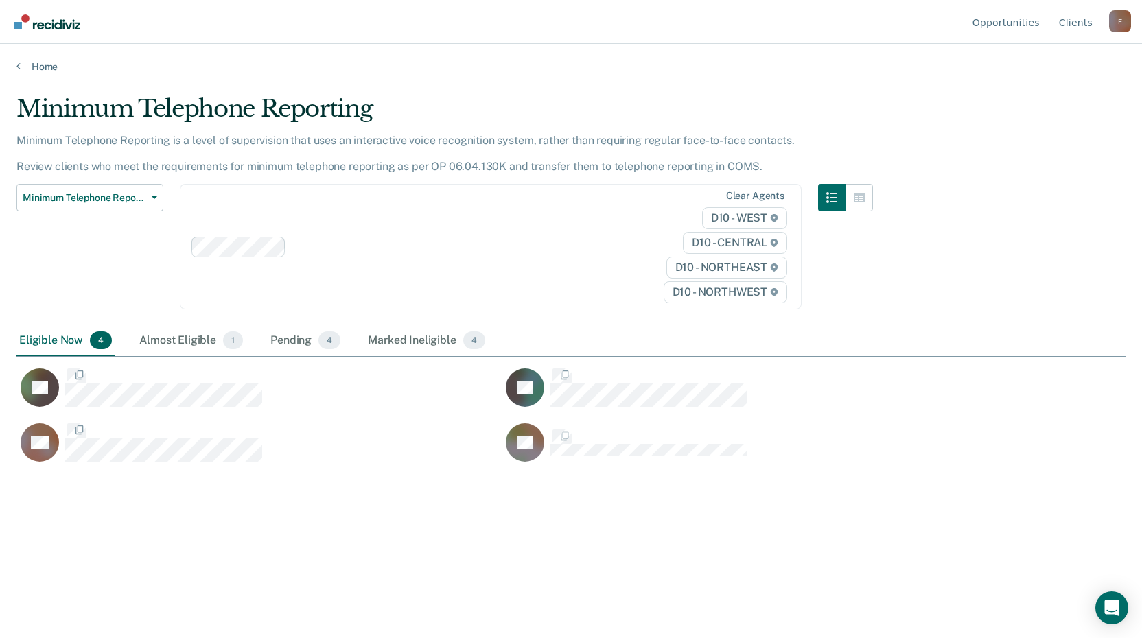
scroll to position [430, 1098]
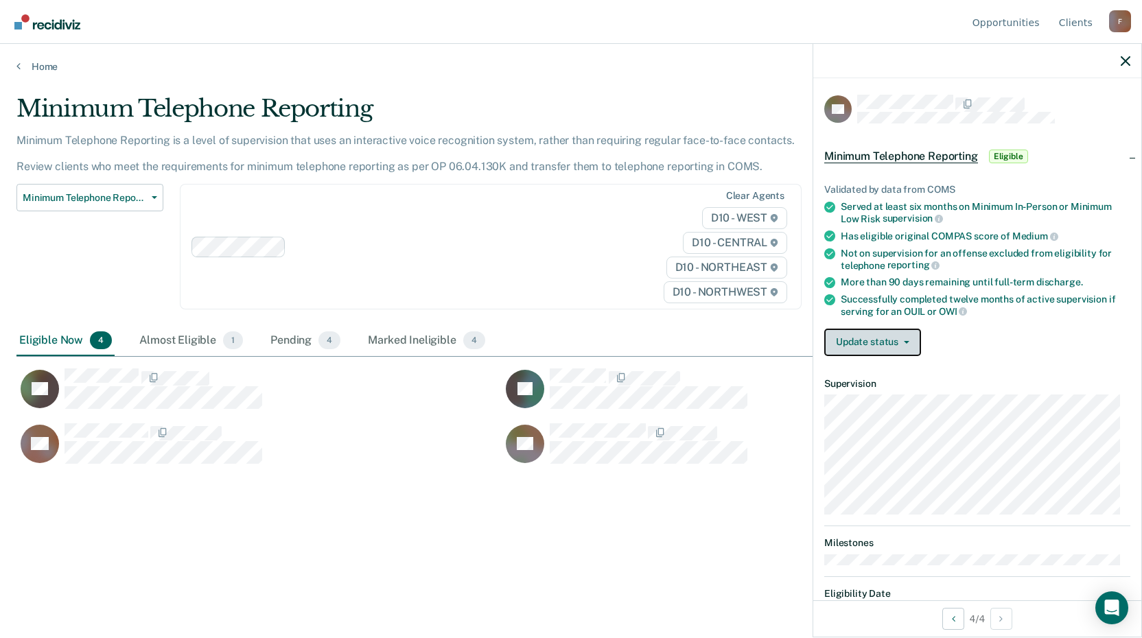
click at [904, 335] on button "Update status" at bounding box center [872, 342] width 97 height 27
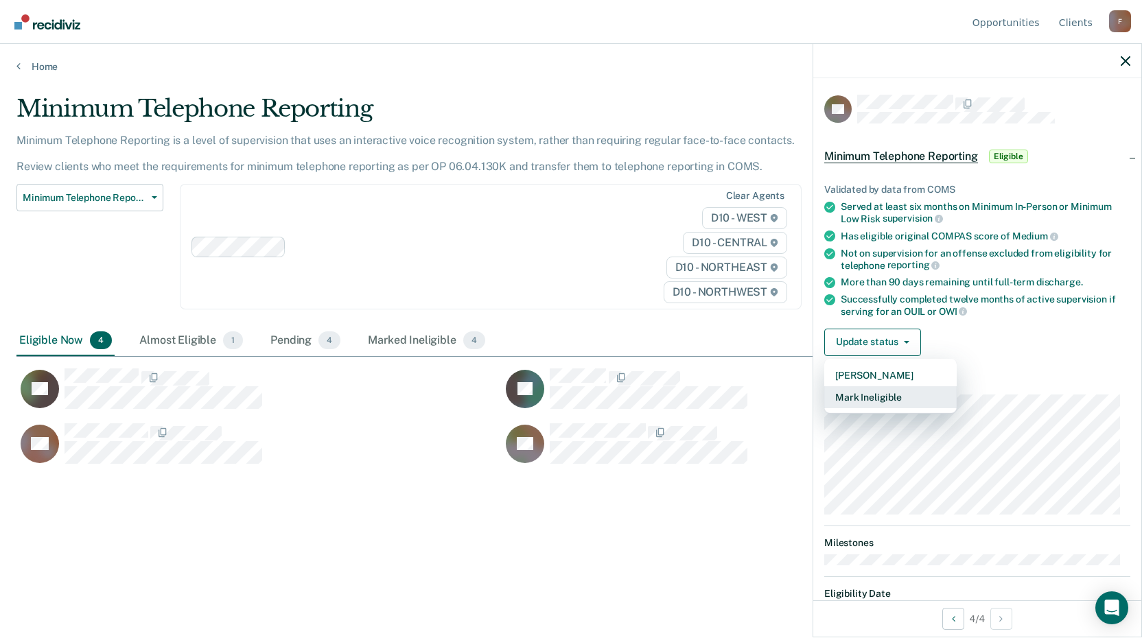
click at [869, 392] on button "Mark Ineligible" at bounding box center [890, 397] width 132 height 22
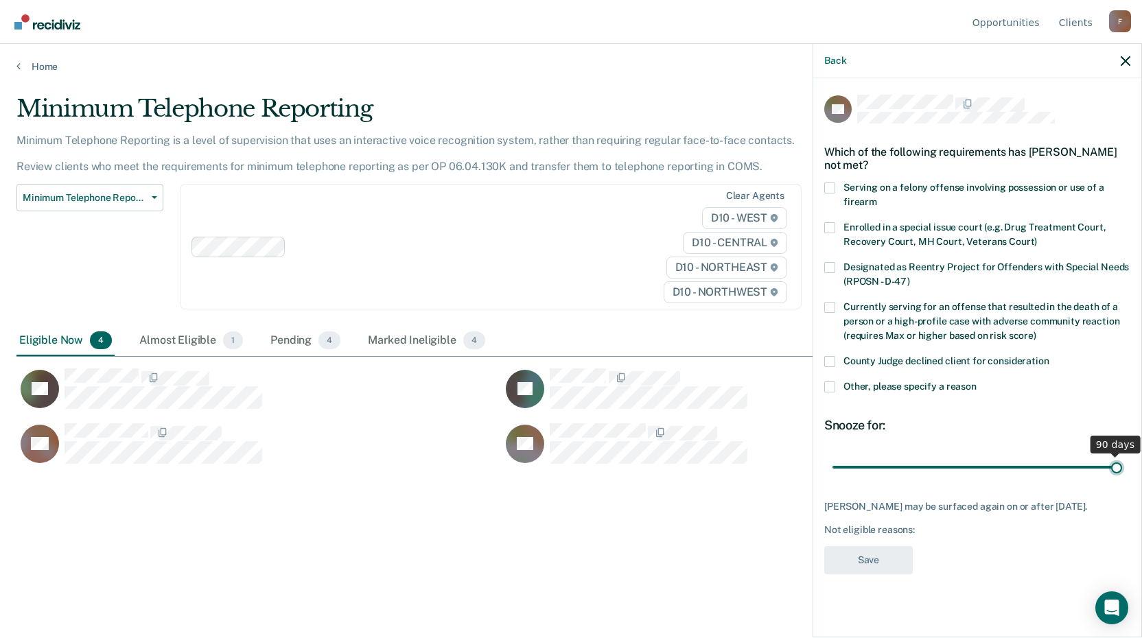
type input "90"
click at [1118, 465] on input "range" at bounding box center [977, 467] width 290 height 24
click at [834, 384] on span at bounding box center [829, 386] width 11 height 11
click at [976, 381] on input "Other, please specify a reason" at bounding box center [976, 381] width 0 height 0
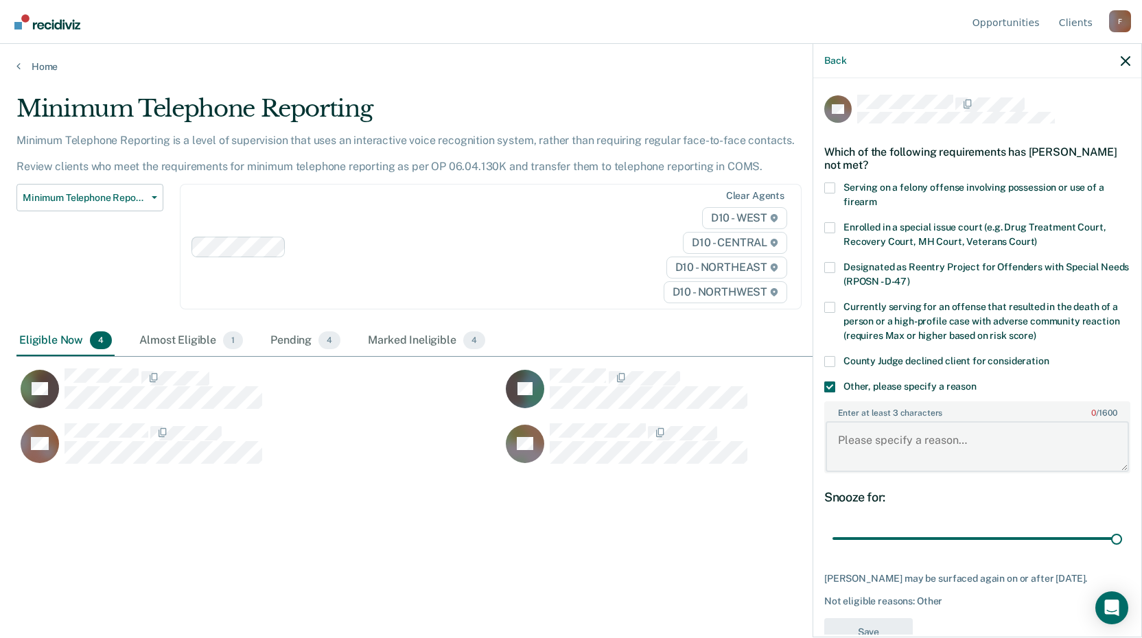
click at [858, 448] on textarea "Enter at least 3 characters 0 / 1600" at bounding box center [976, 446] width 303 height 51
type textarea "has not completed community service"
click at [842, 631] on button "Save" at bounding box center [868, 632] width 89 height 28
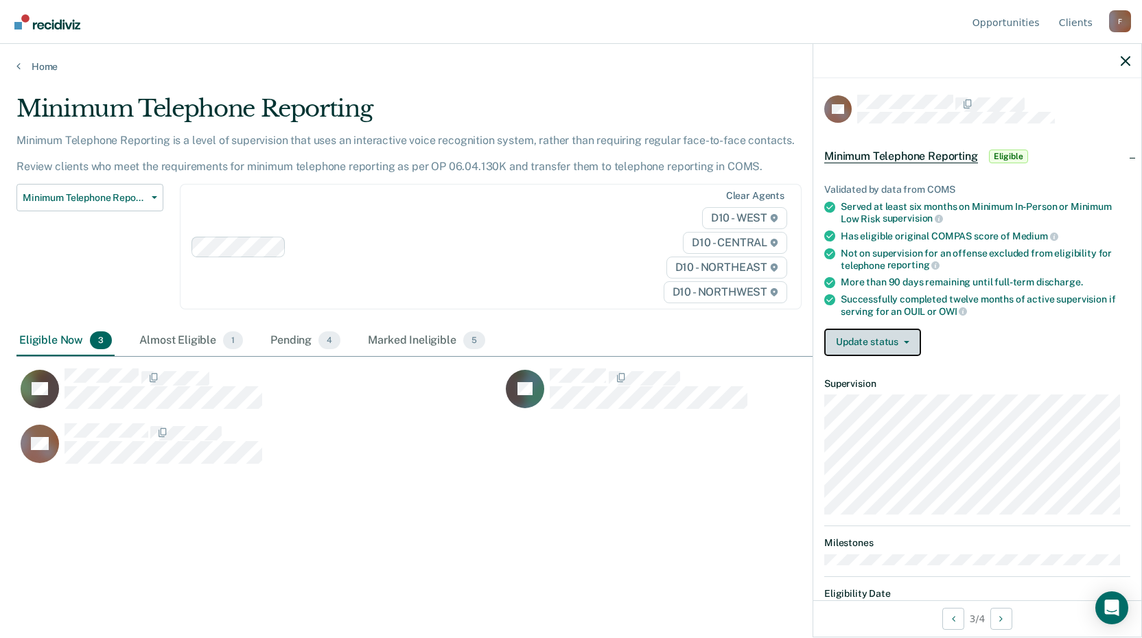
click at [854, 338] on button "Update status" at bounding box center [872, 342] width 97 height 27
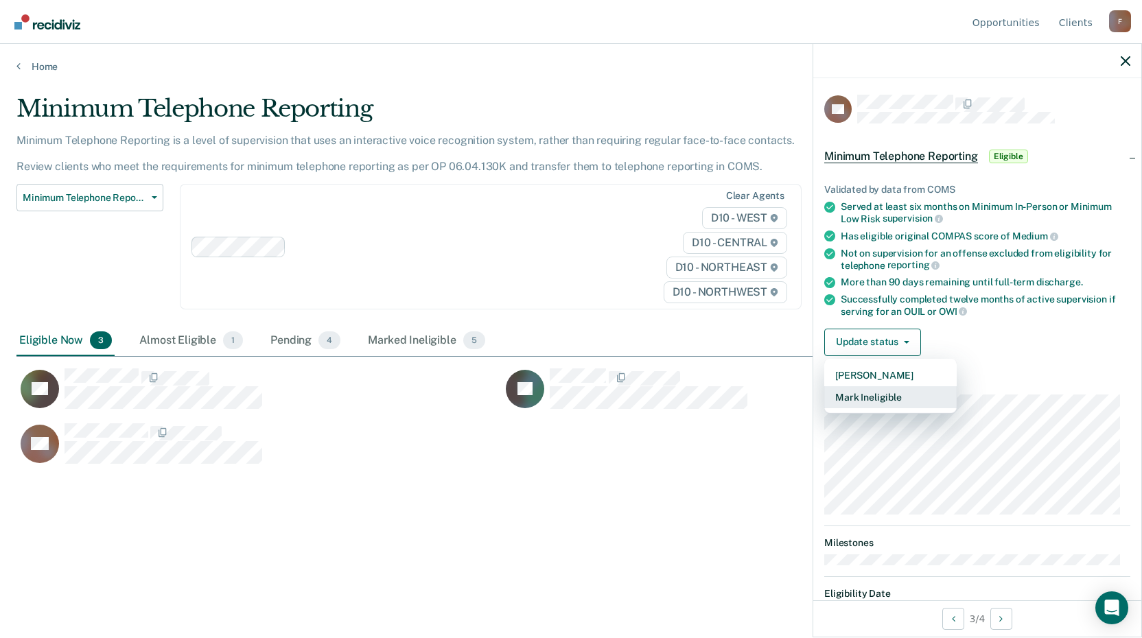
click at [845, 401] on button "Mark Ineligible" at bounding box center [890, 397] width 132 height 22
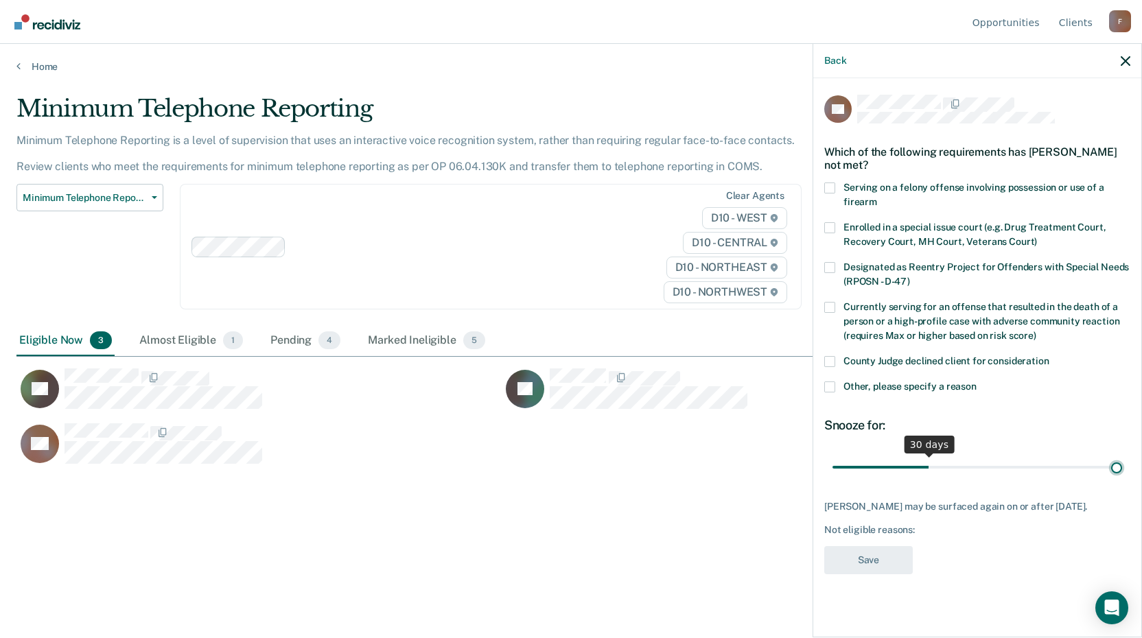
type input "90"
click at [1117, 463] on input "range" at bounding box center [977, 467] width 290 height 24
click at [832, 386] on span at bounding box center [829, 386] width 11 height 11
click at [976, 381] on input "Other, please specify a reason" at bounding box center [976, 381] width 0 height 0
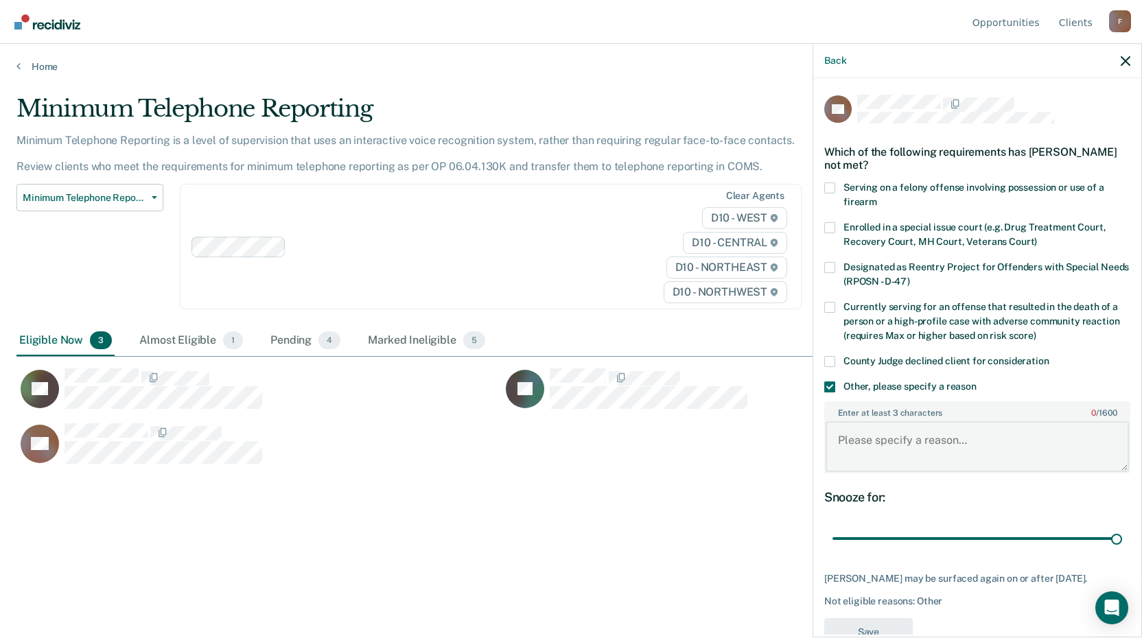
click at [866, 440] on textarea "Enter at least 3 characters 0 / 1600" at bounding box center [976, 446] width 303 height 51
type textarea "pending discharge"
click at [875, 624] on button "Save" at bounding box center [868, 632] width 89 height 28
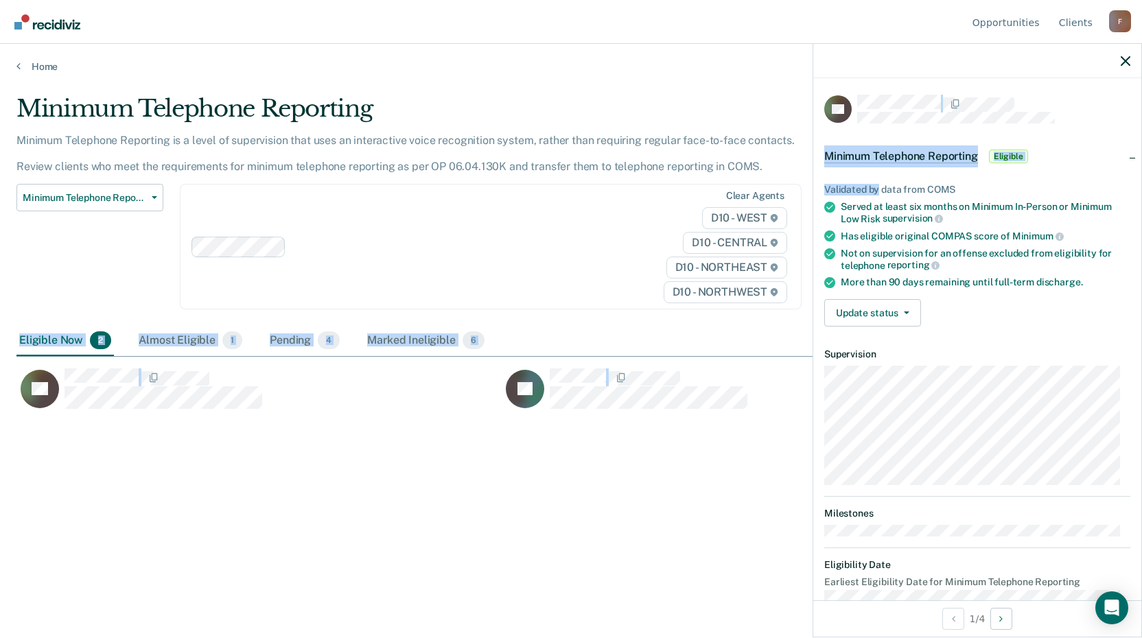
drag, startPoint x: 876, startPoint y: 182, endPoint x: 1461, endPoint y: 233, distance: 586.7
click at [1141, 233] on html "Looks like you’re using Internet Explorer 11. For faster loading and a better e…" at bounding box center [571, 319] width 1142 height 638
